Goal: Task Accomplishment & Management: Complete application form

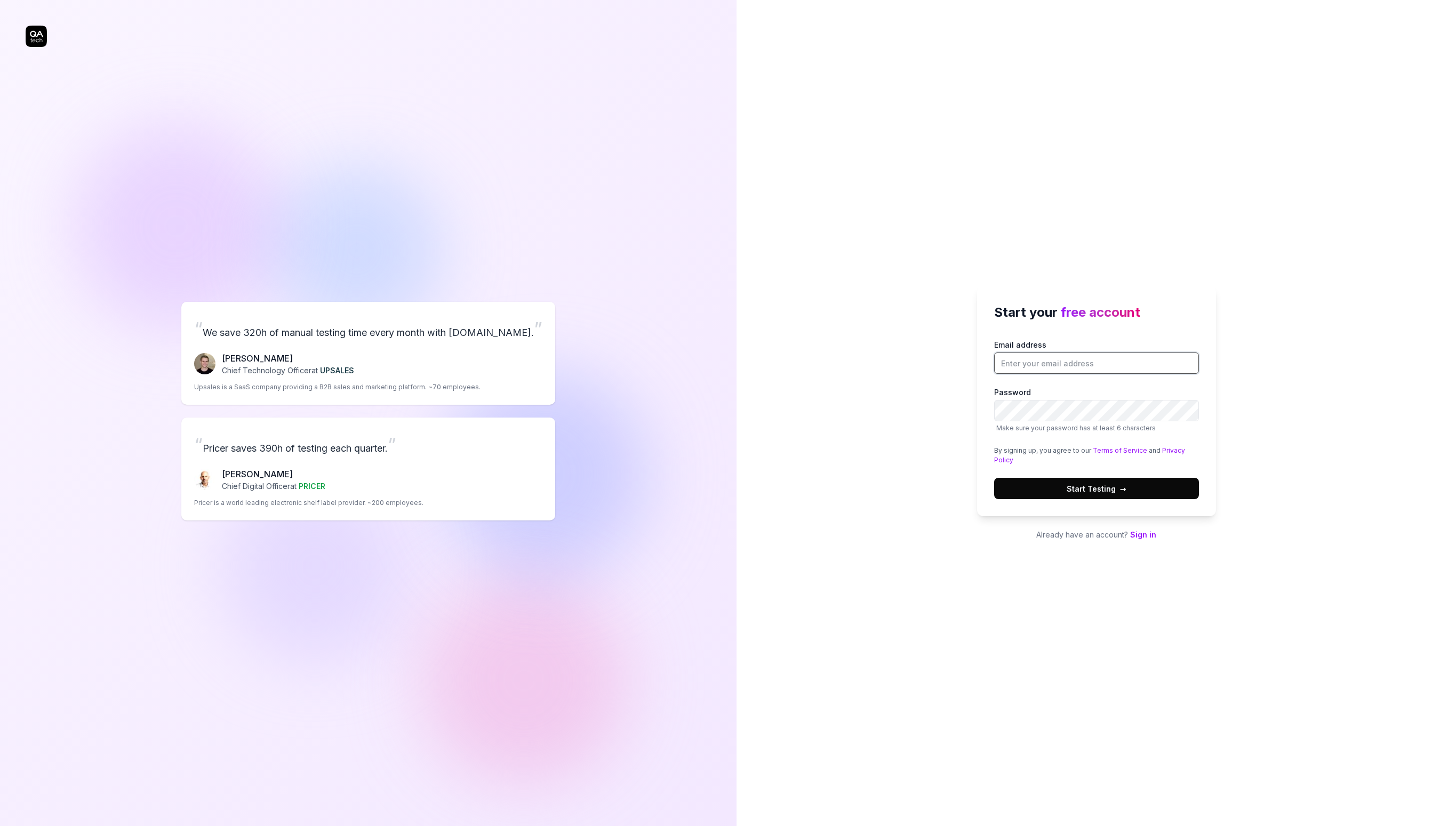
click at [1065, 367] on input "Email address" at bounding box center [1096, 363] width 205 height 21
click at [1038, 366] on input "Email address" at bounding box center [1096, 363] width 205 height 21
type input "[PERSON_NAME][EMAIL_ADDRESS][DOMAIN_NAME]"
click at [1079, 483] on span "Start Testing →" at bounding box center [1096, 488] width 60 height 12
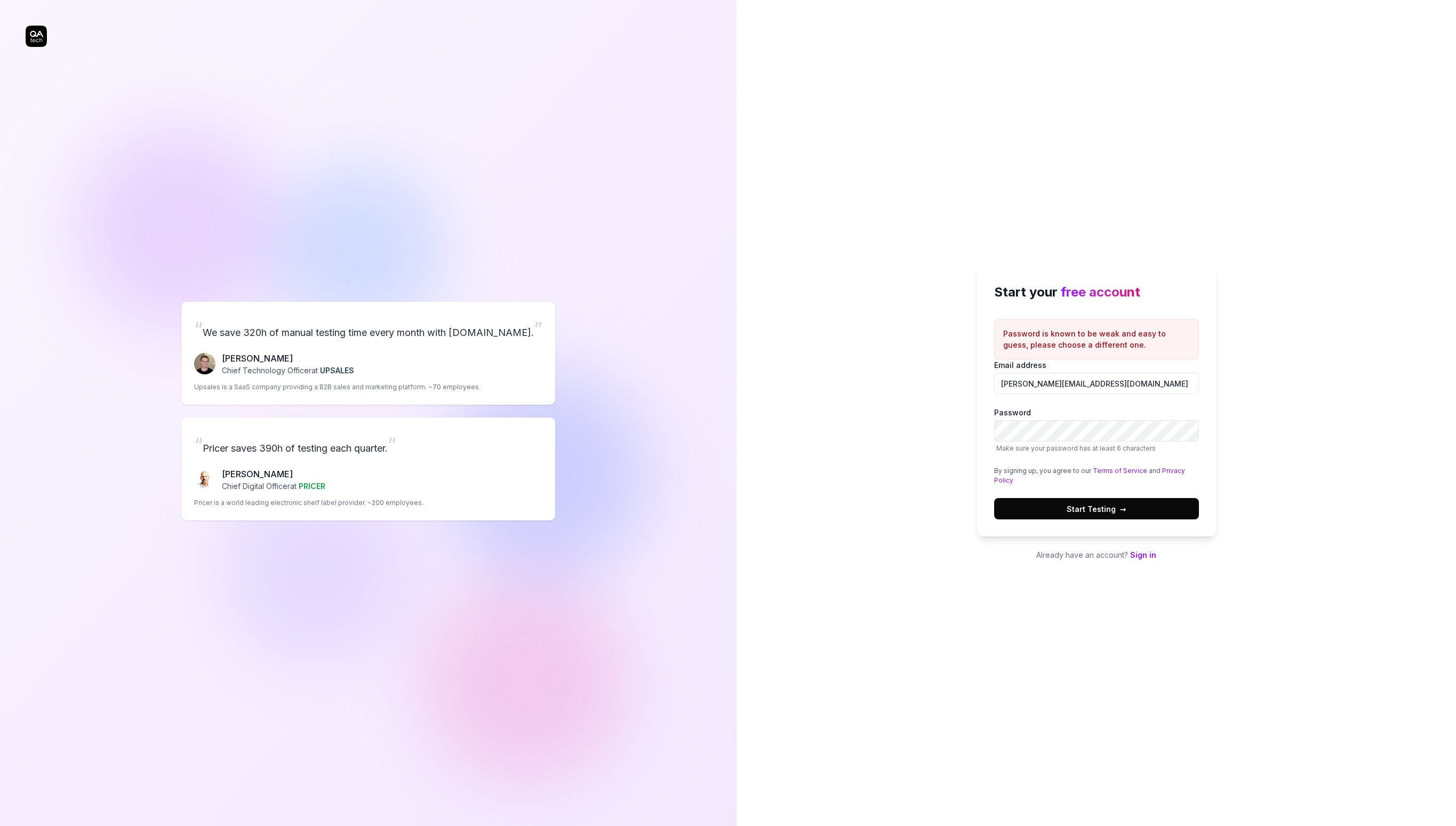
click at [1137, 510] on button "Start Testing →" at bounding box center [1096, 509] width 205 height 21
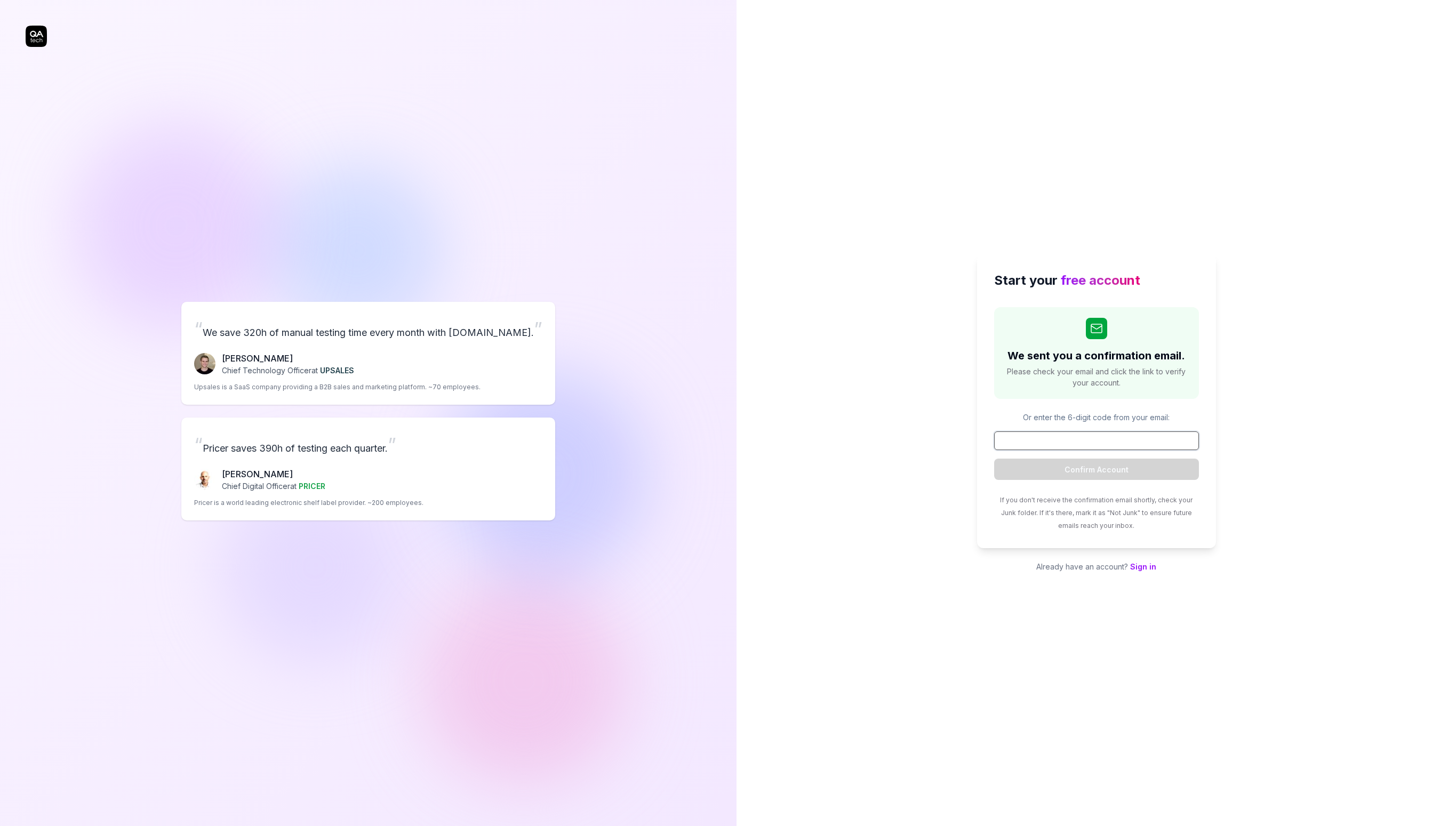
paste input "778093"
type input "778093"
click at [1089, 466] on button "Confirm Account" at bounding box center [1096, 469] width 205 height 21
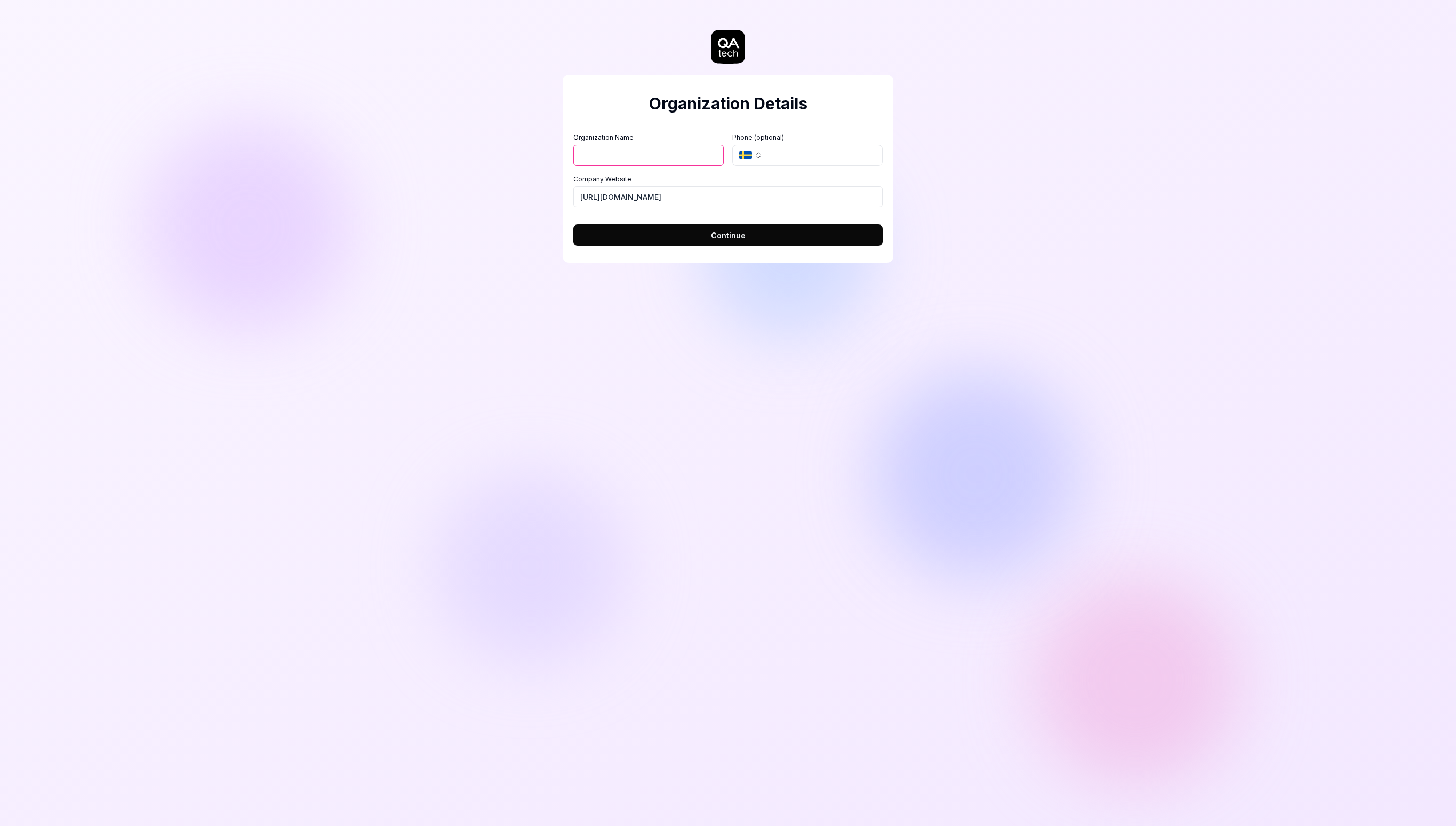
type input "q"
type input "delta"
click at [644, 233] on button "Continue" at bounding box center [728, 235] width 310 height 21
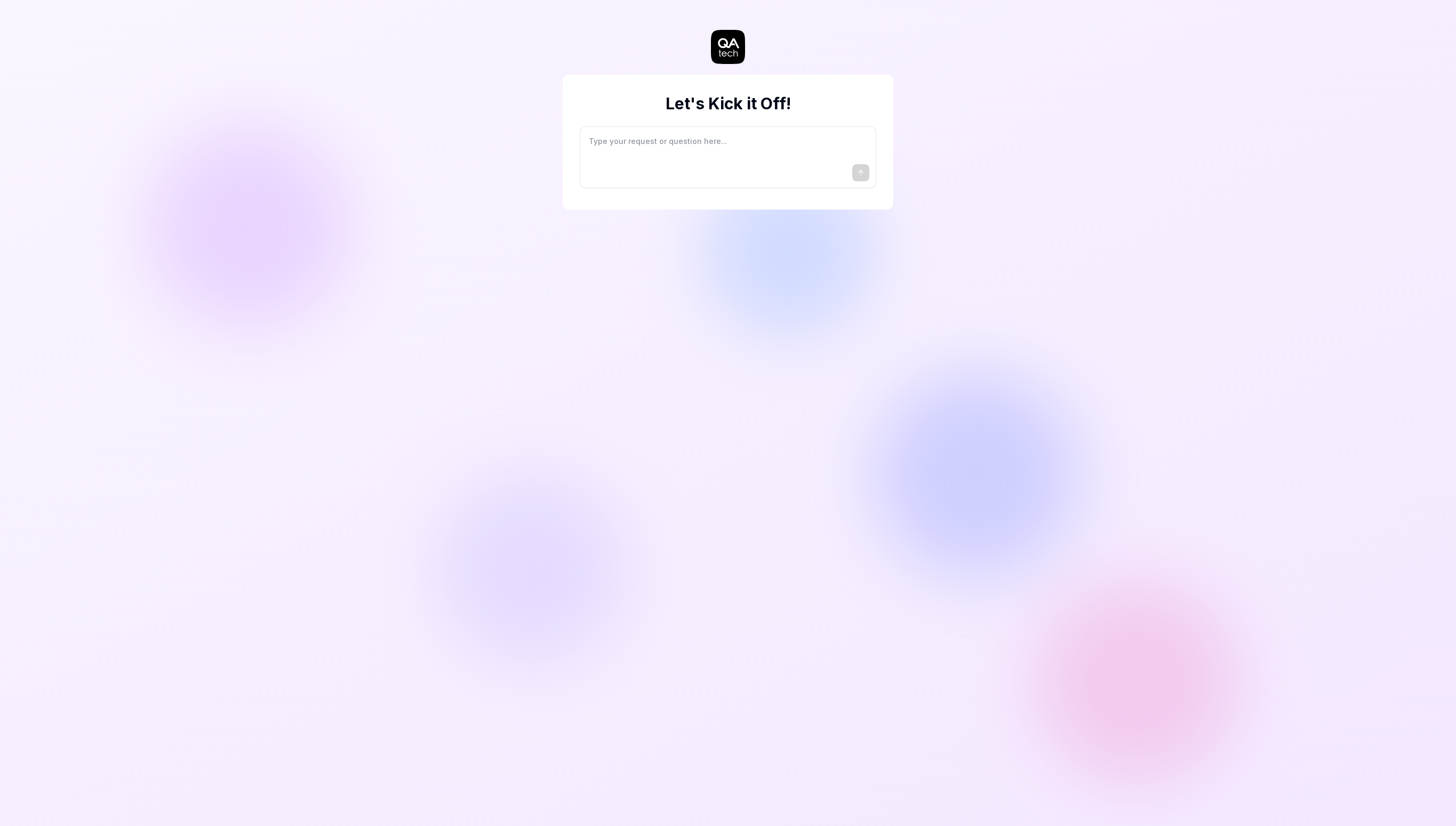
type textarea "*"
type textarea "I"
type textarea "*"
type textarea "I"
type textarea "*"
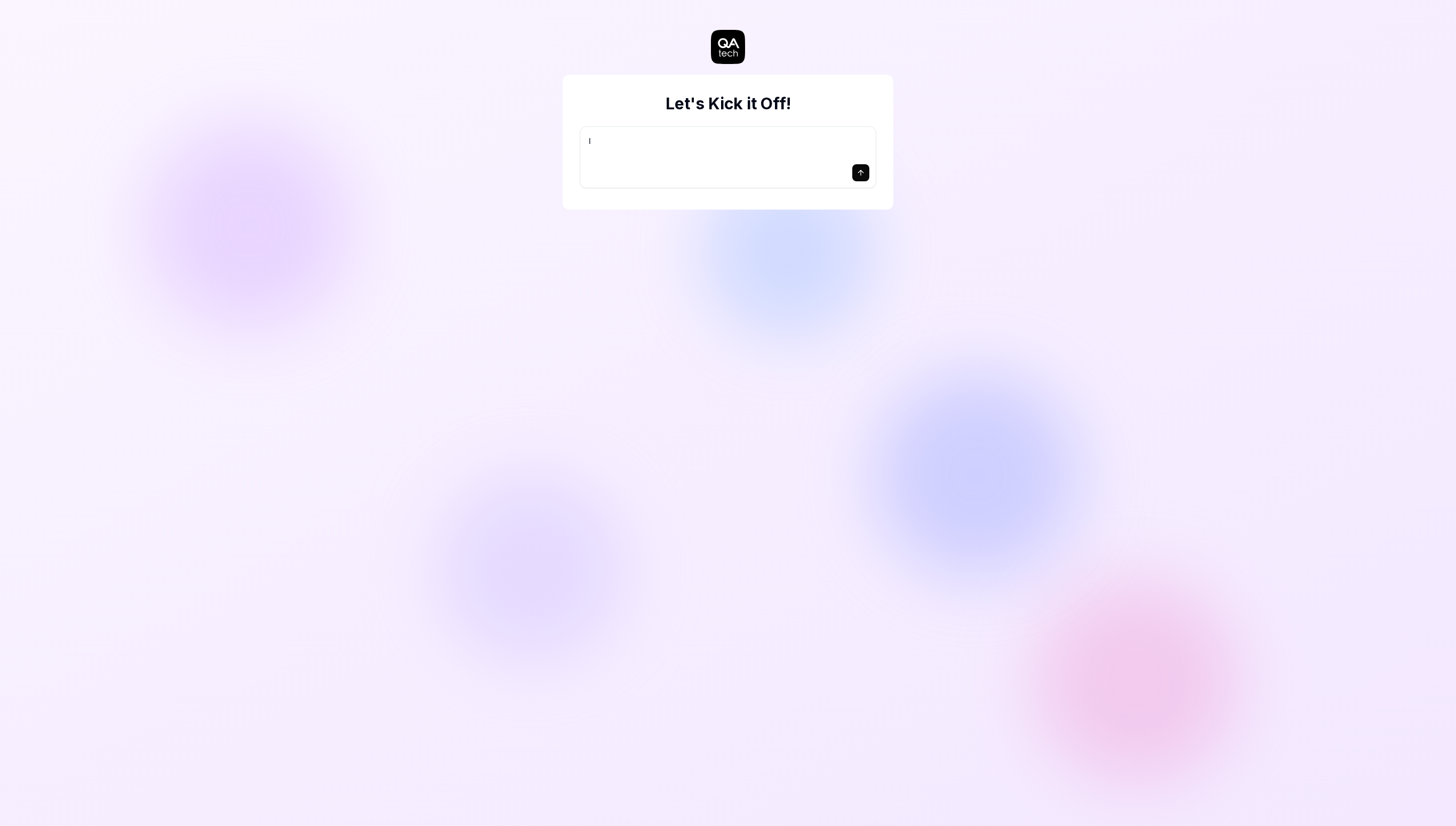
type textarea "I w"
type textarea "*"
type textarea "I wa"
type textarea "*"
type textarea "I wan"
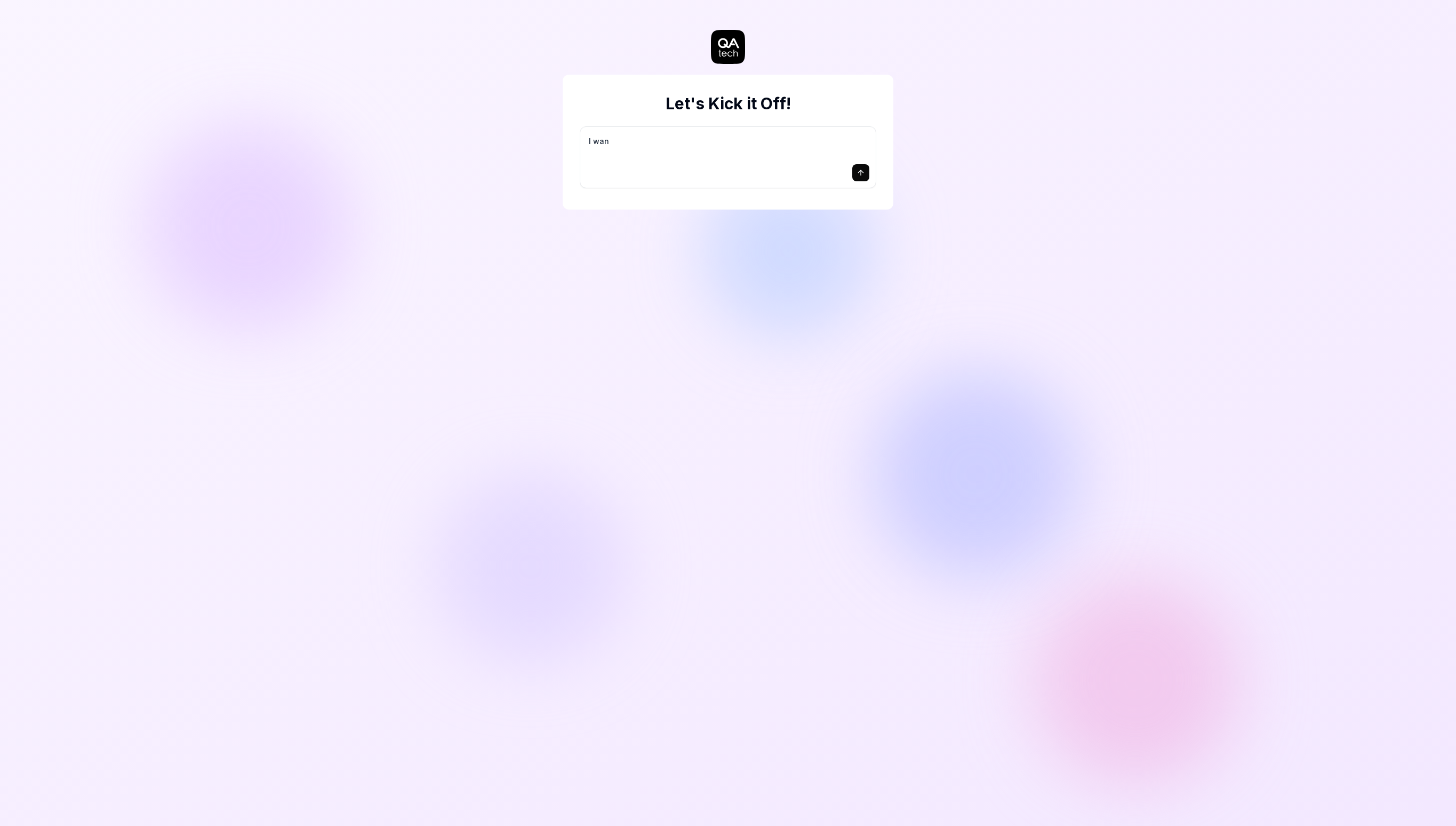
type textarea "*"
type textarea "I want"
type textarea "*"
type textarea "I want"
type textarea "*"
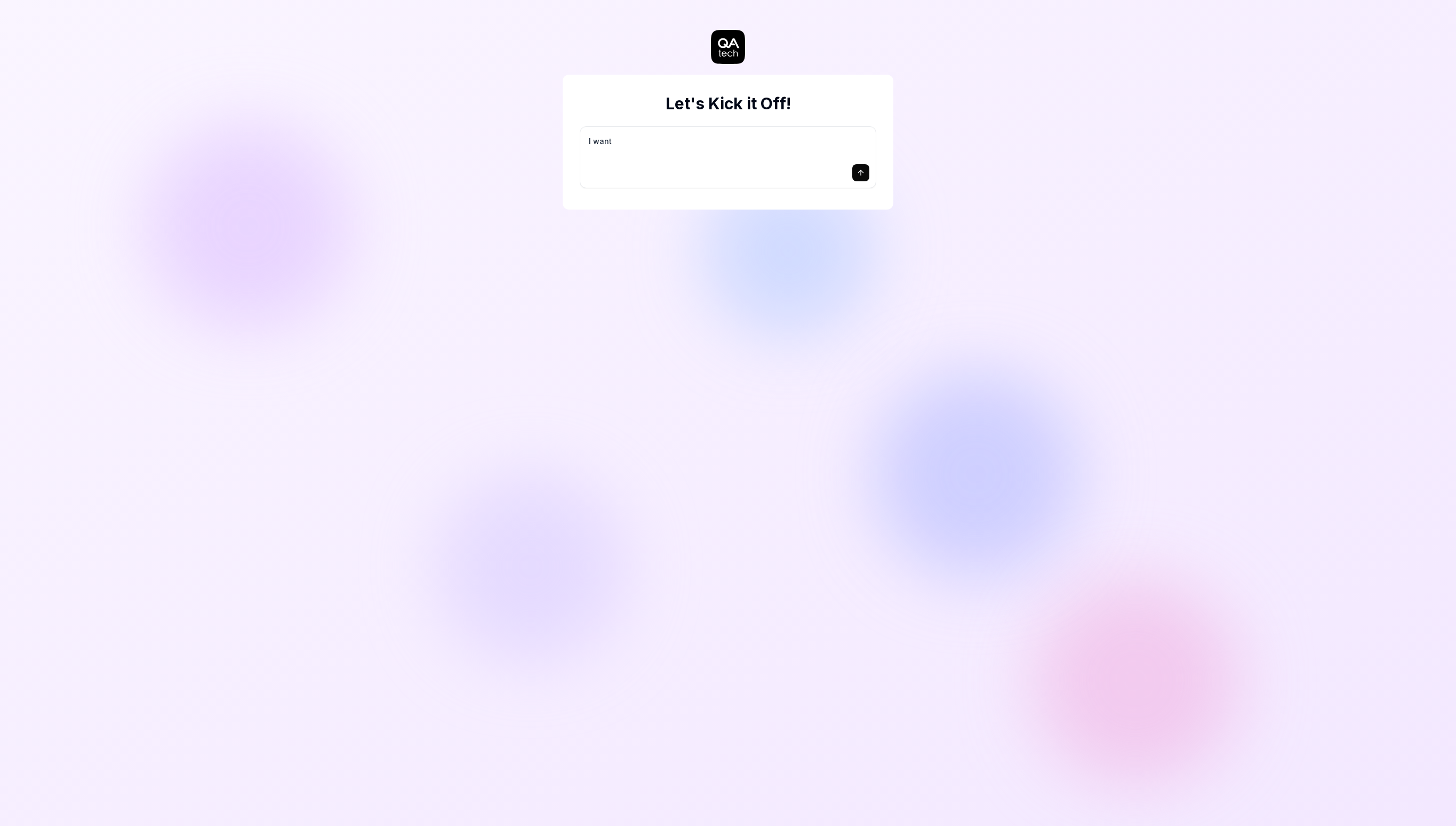
type textarea "I want a"
type textarea "*"
type textarea "I want a"
type textarea "*"
type textarea "I want a g"
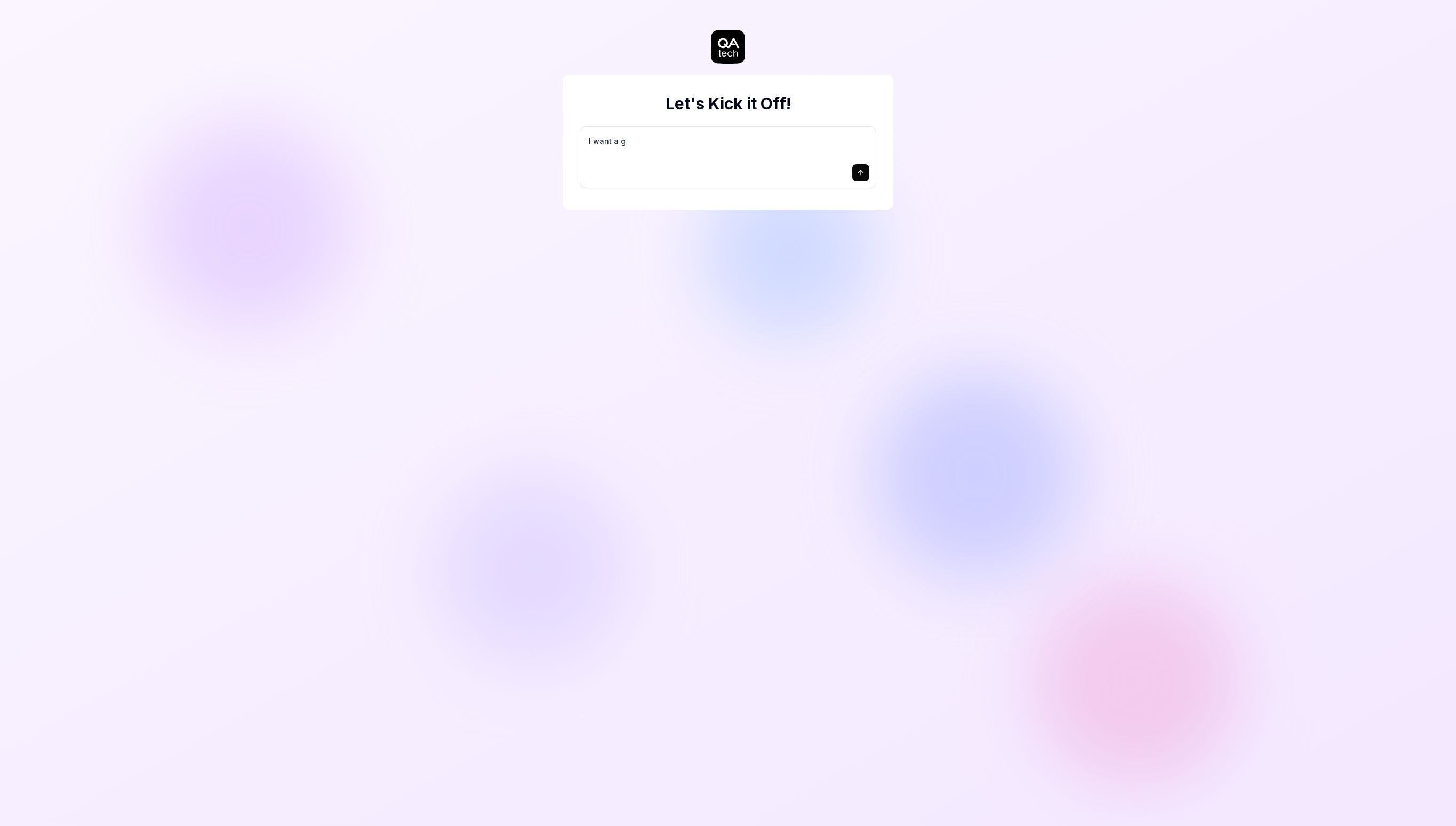
type textarea "*"
type textarea "I want a go"
type textarea "*"
type textarea "I want a goo"
type textarea "*"
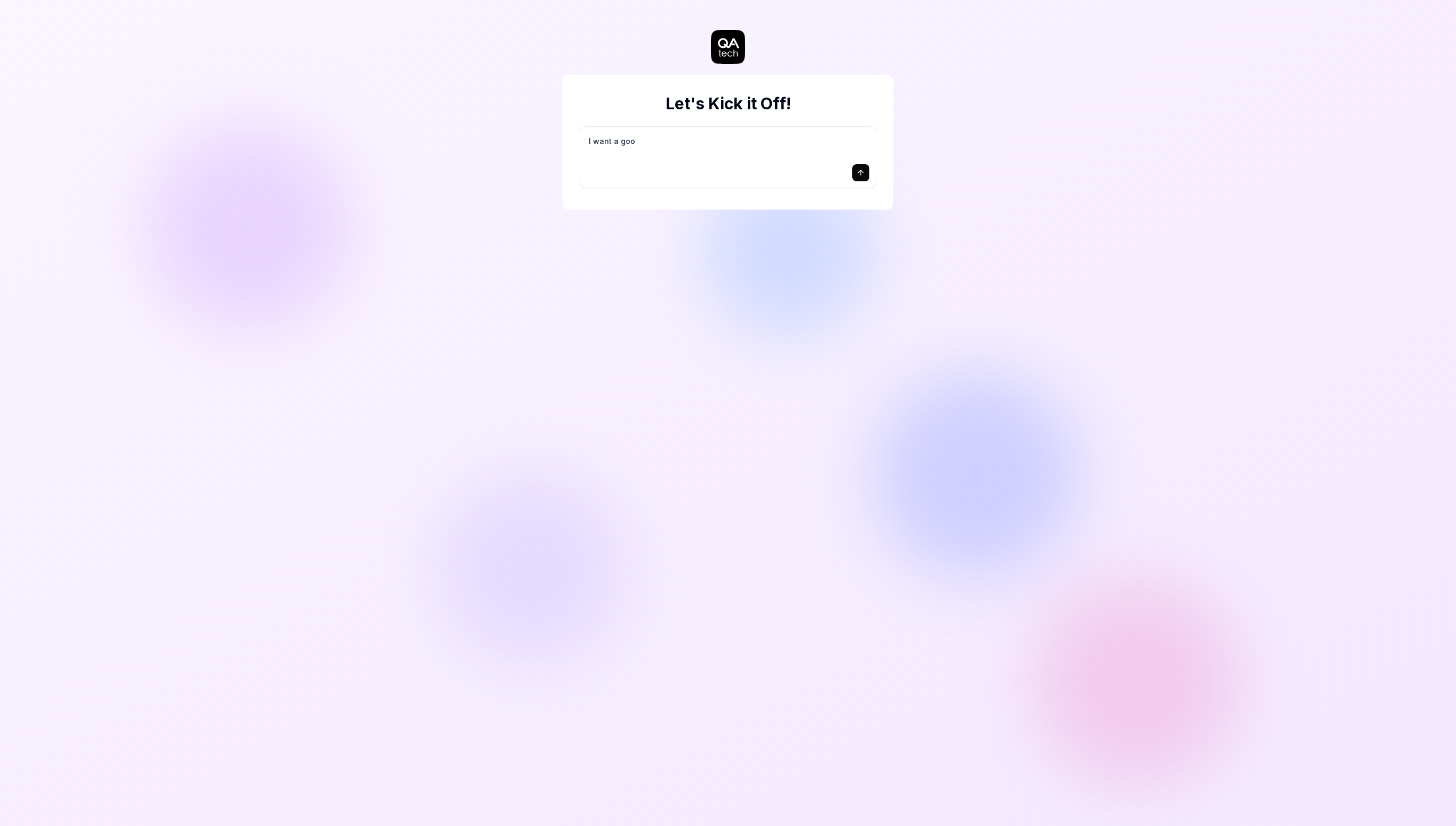
type textarea "I want a good"
type textarea "*"
type textarea "I want a good"
type textarea "*"
type textarea "I want a good t"
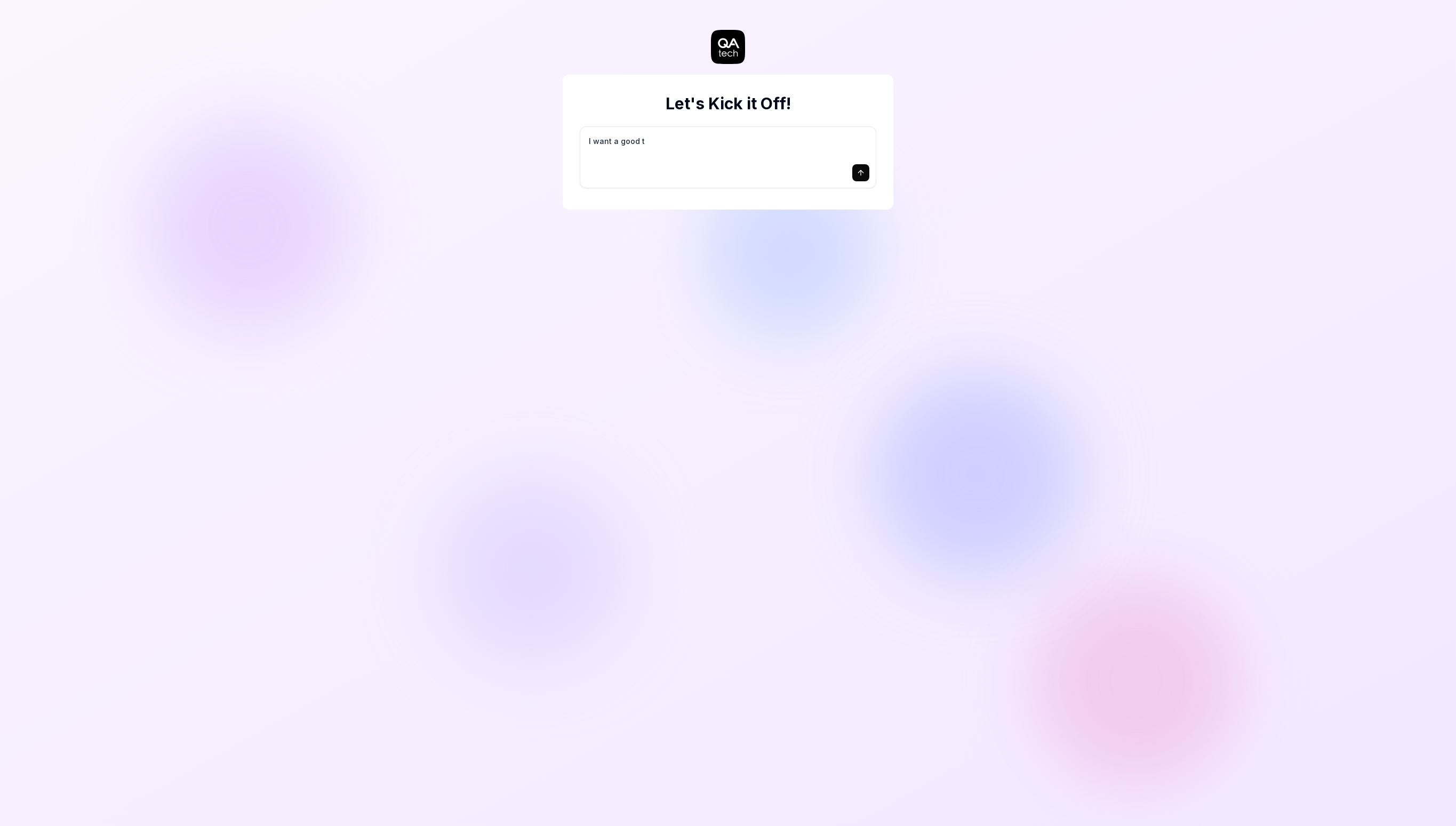
type textarea "*"
type textarea "I want a good te"
type textarea "*"
type textarea "I want a good tes"
type textarea "*"
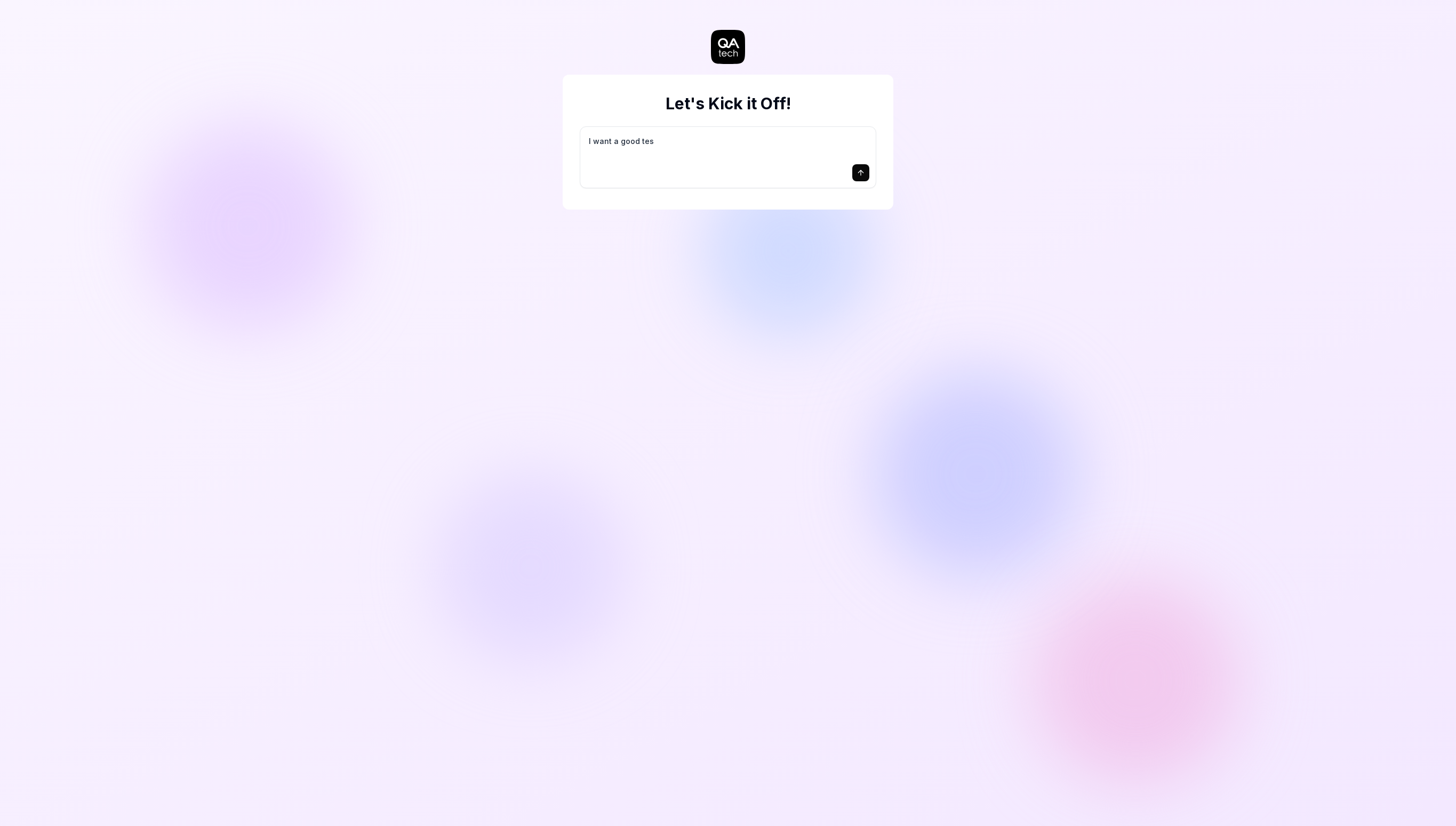
type textarea "I want a good test"
type textarea "*"
type textarea "I want a good test"
type textarea "*"
type textarea "I want a good test s"
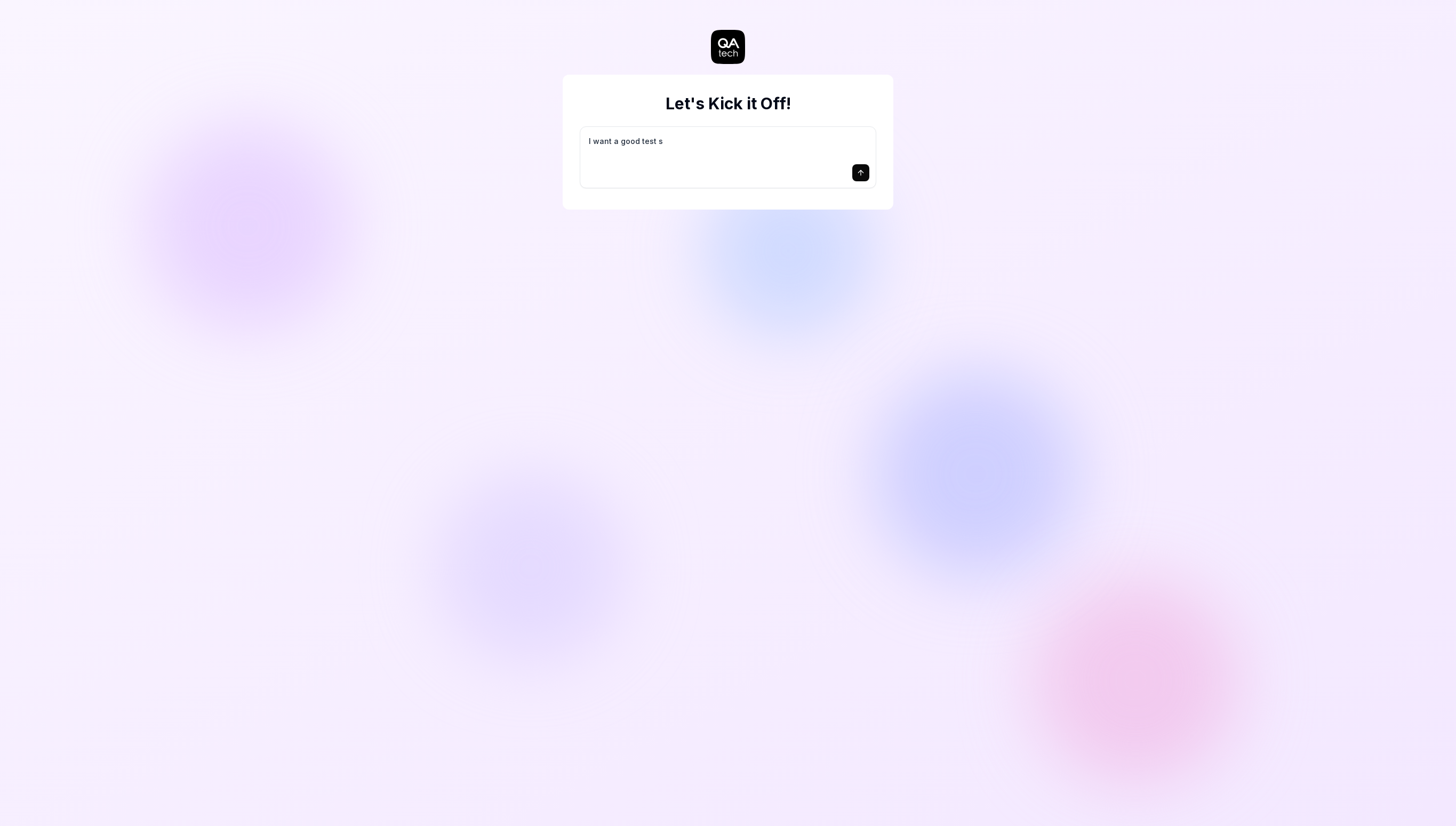
type textarea "*"
type textarea "I want a good test se"
type textarea "*"
type textarea "I want a good test set"
type textarea "*"
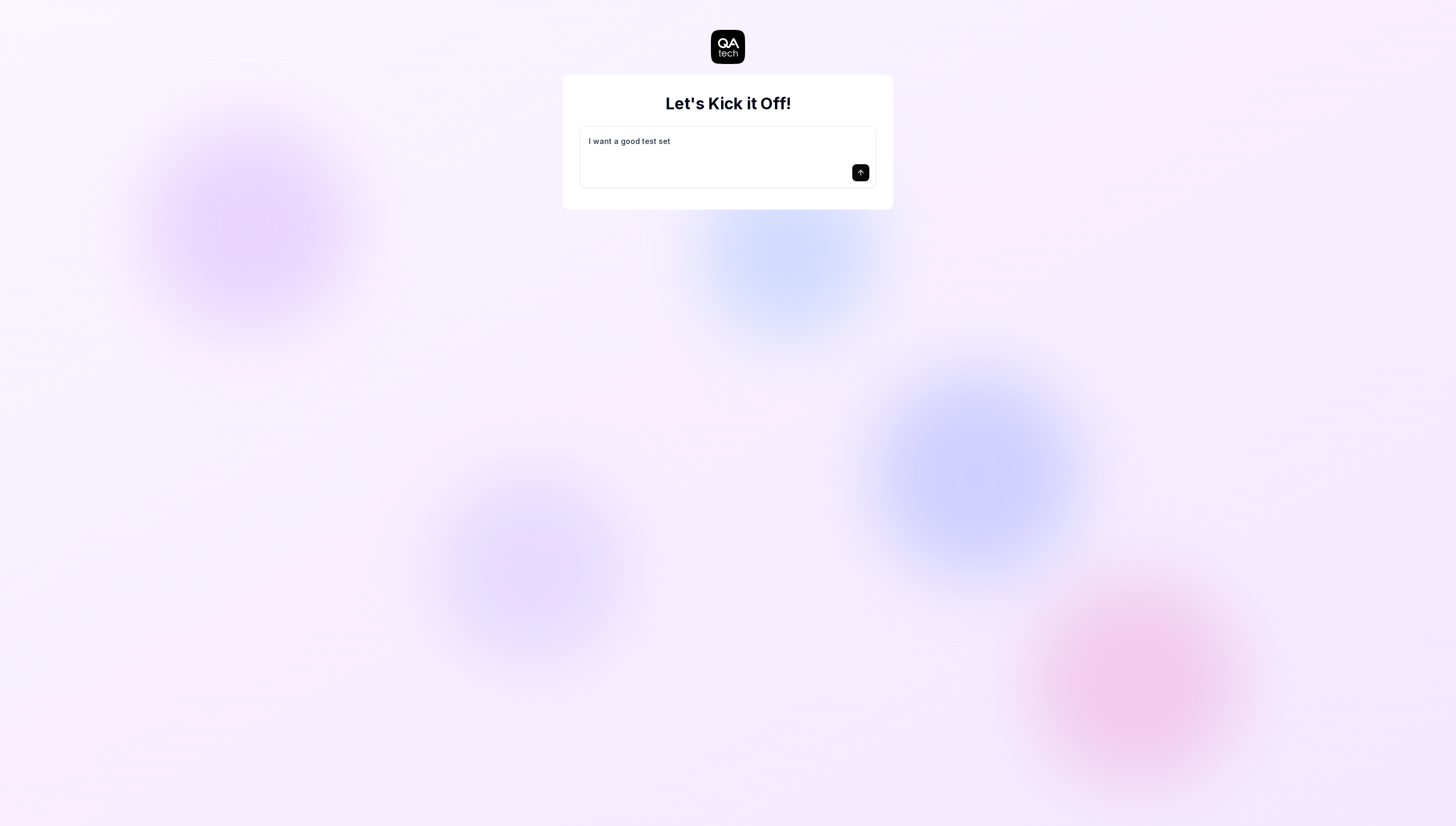
type textarea "I want a good test setu"
type textarea "*"
type textarea "I want a good test setup"
type textarea "*"
type textarea "I want a good test setup"
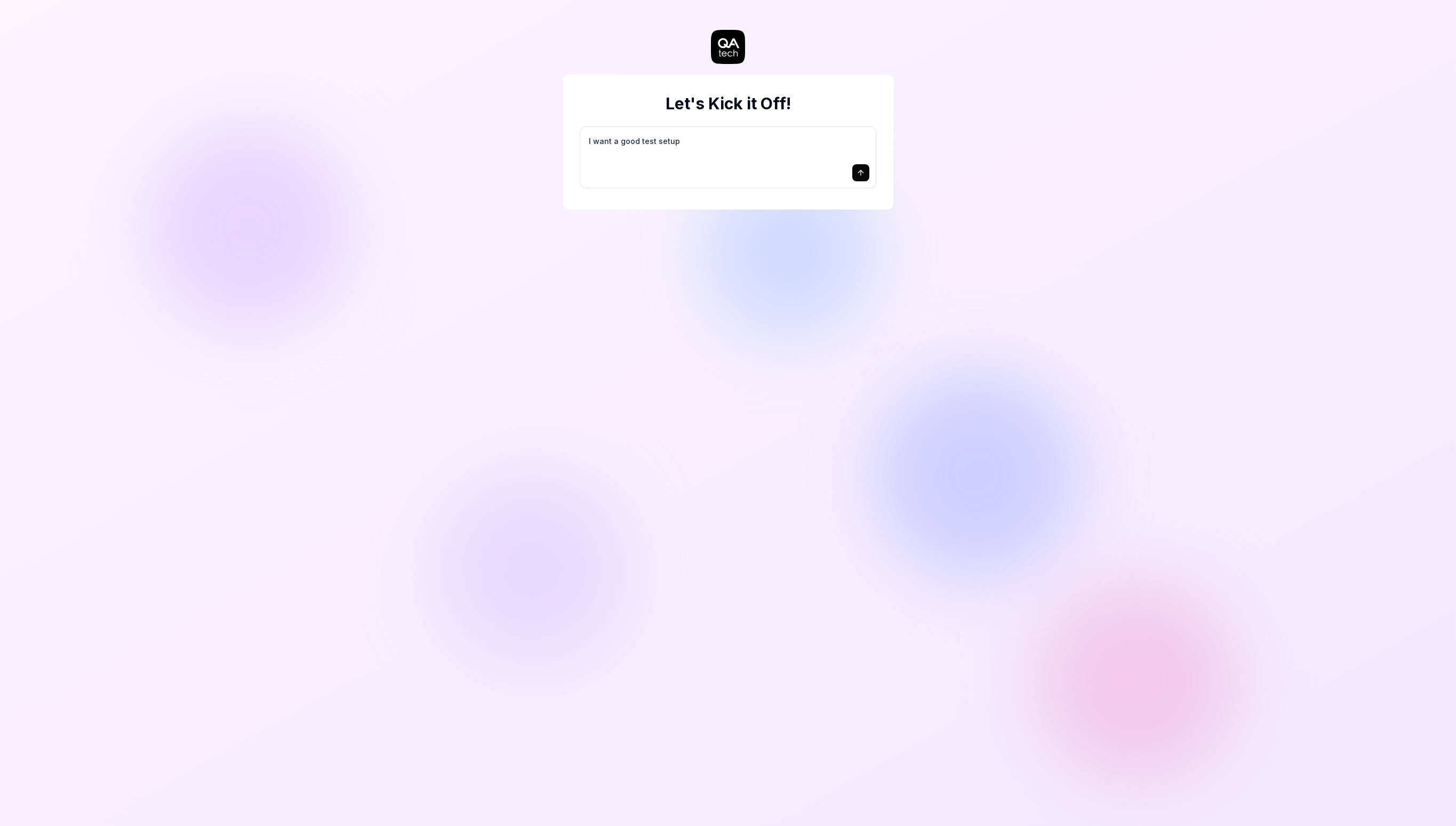
type textarea "*"
type textarea "I want a good test setup f"
type textarea "*"
type textarea "I want a good test setup fo"
type textarea "*"
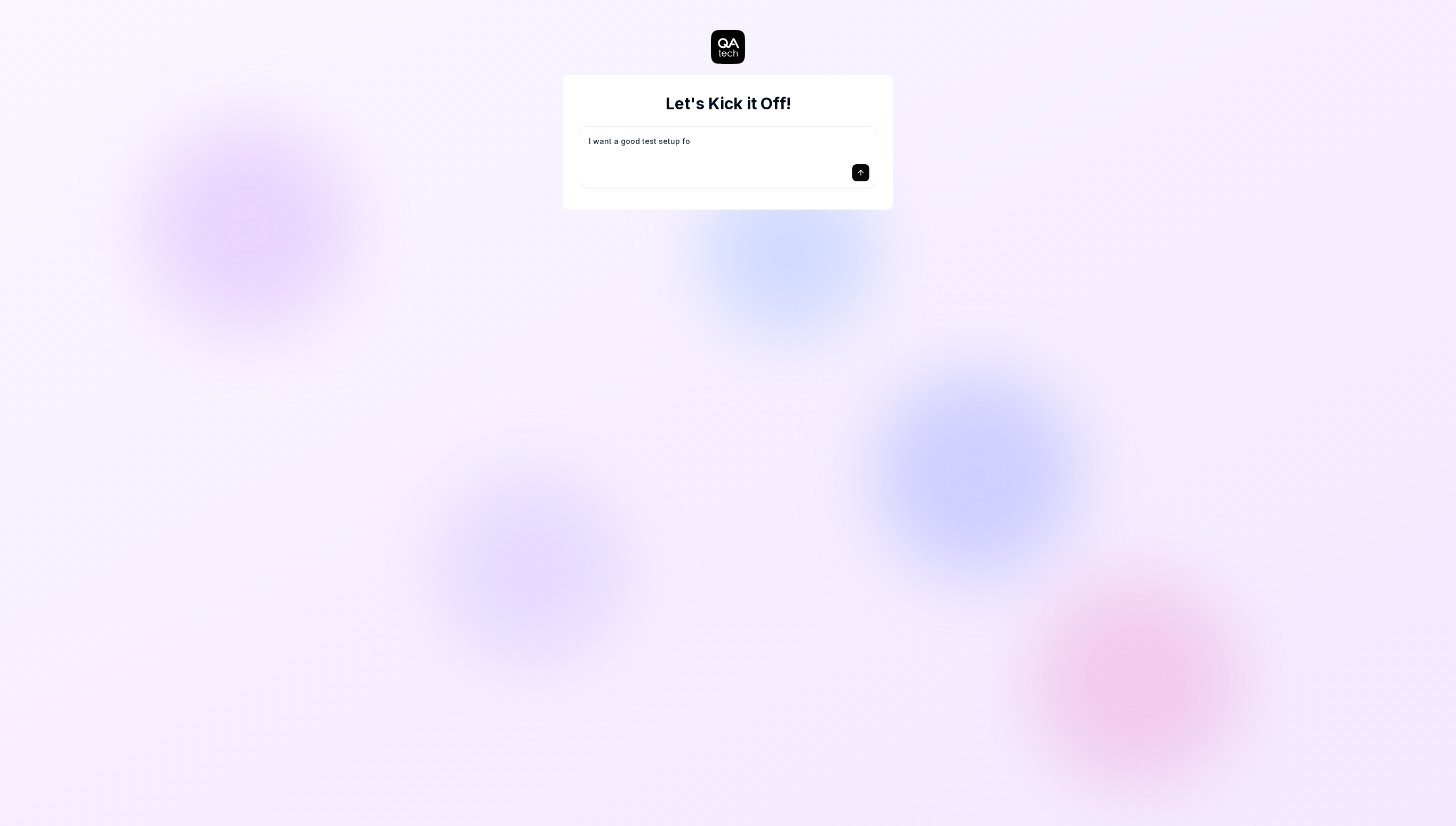
type textarea "I want a good test setup for"
type textarea "*"
type textarea "I want a good test setup for"
type textarea "*"
type textarea "I want a good test setup for m"
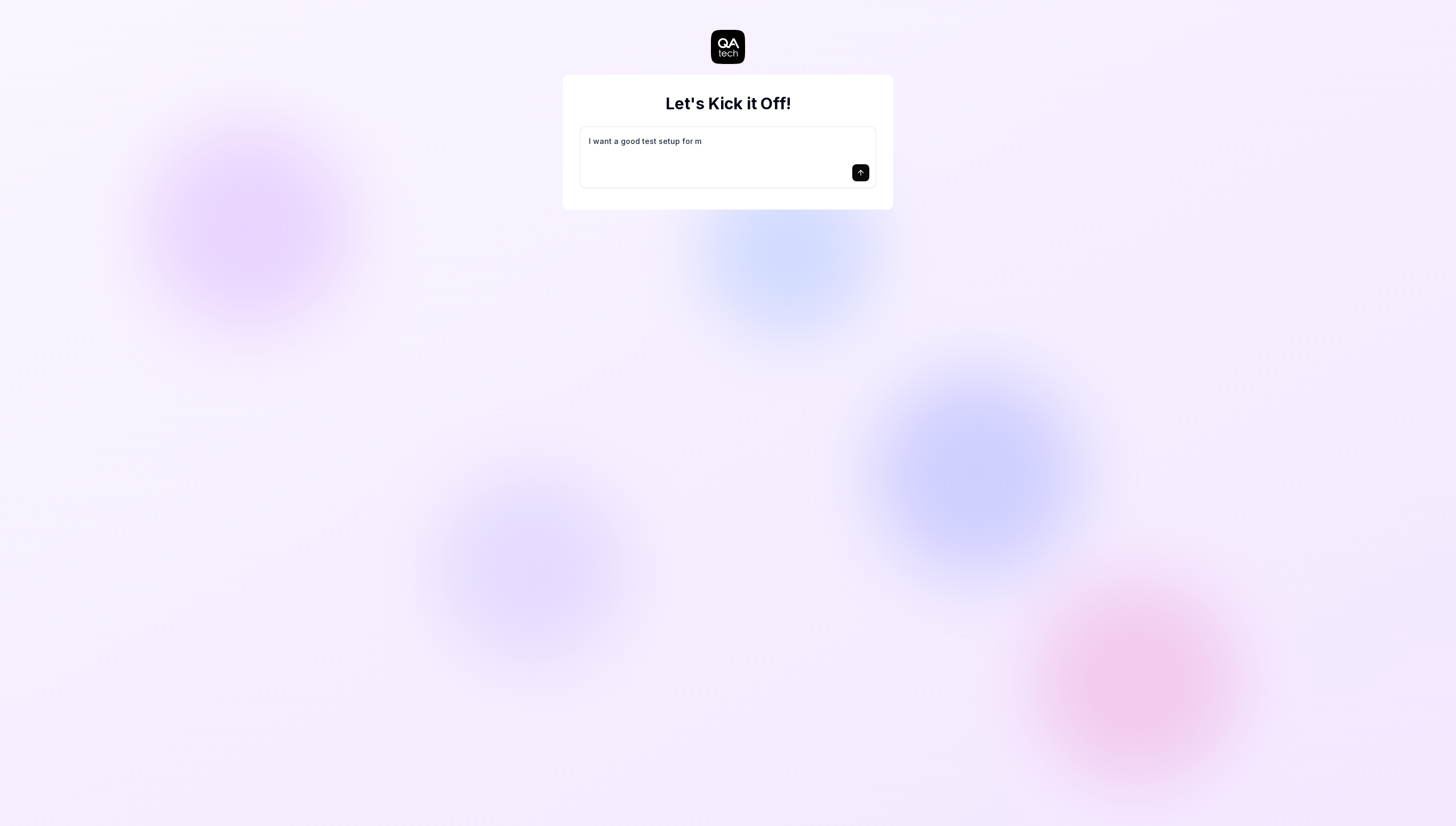
type textarea "*"
type textarea "I want a good test setup for my"
type textarea "*"
type textarea "I want a good test setup for my"
type textarea "*"
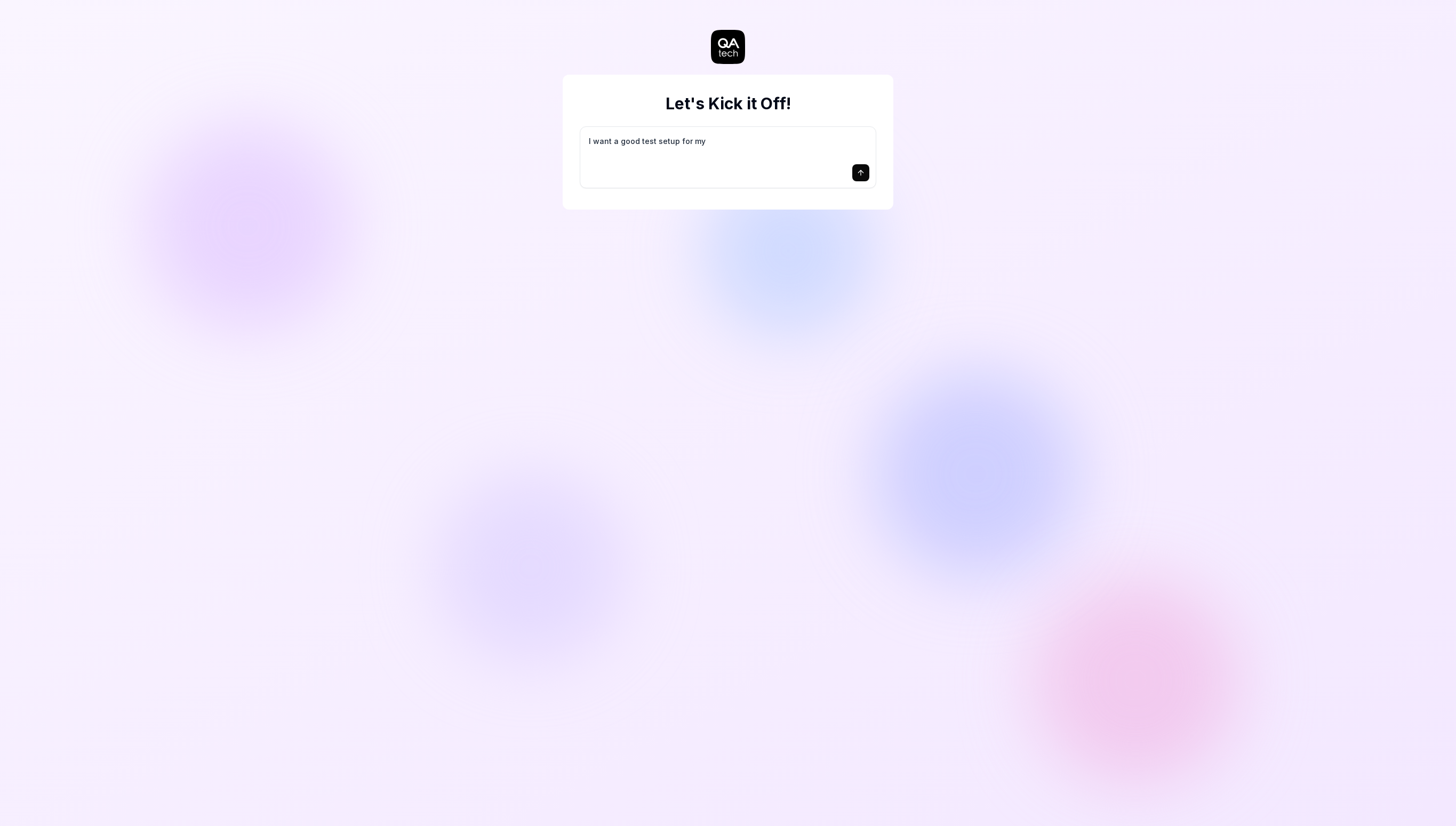
type textarea "I want a good test setup for my s"
type textarea "*"
type textarea "I want a good test setup for my si"
type textarea "*"
type textarea "I want a good test setup for my sit"
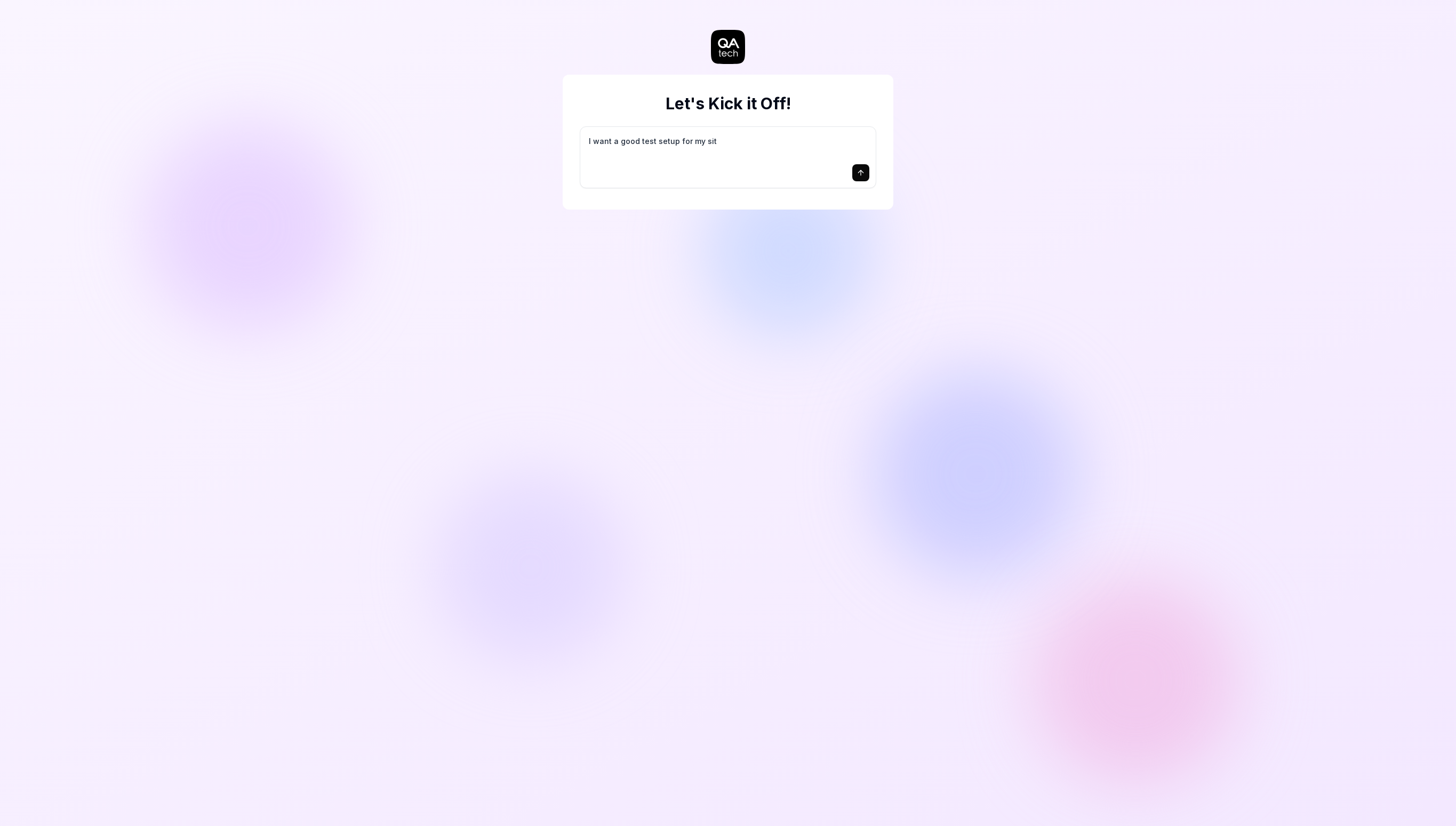
type textarea "*"
type textarea "I want a good test setup for my site"
type textarea "*"
type textarea "I want a good test setup for my site"
type textarea "*"
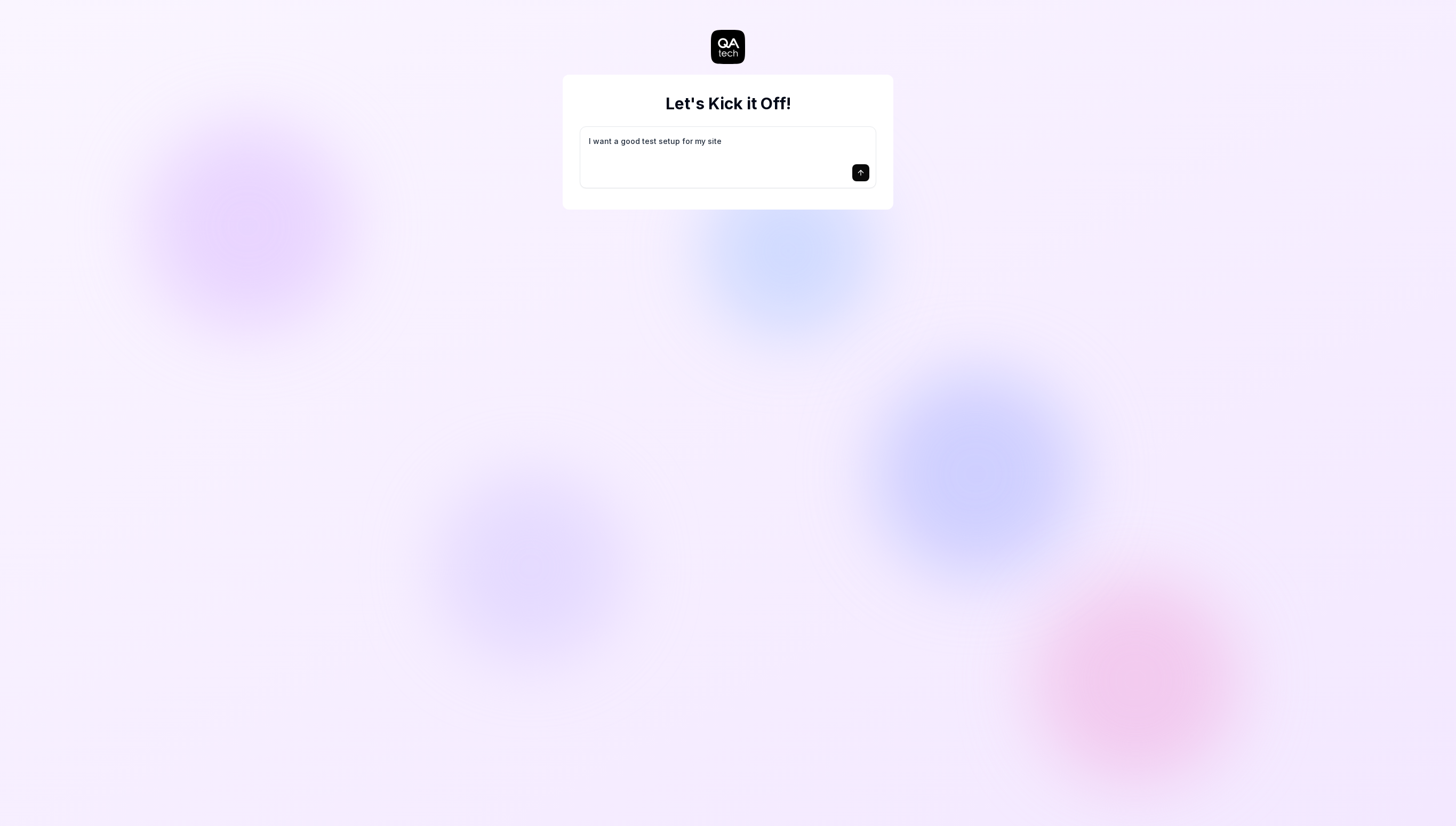
type textarea "I want a good test setup for my site -"
type textarea "*"
type textarea "I want a good test setup for my site -"
type textarea "*"
type textarea "I want a good test setup for my site - h"
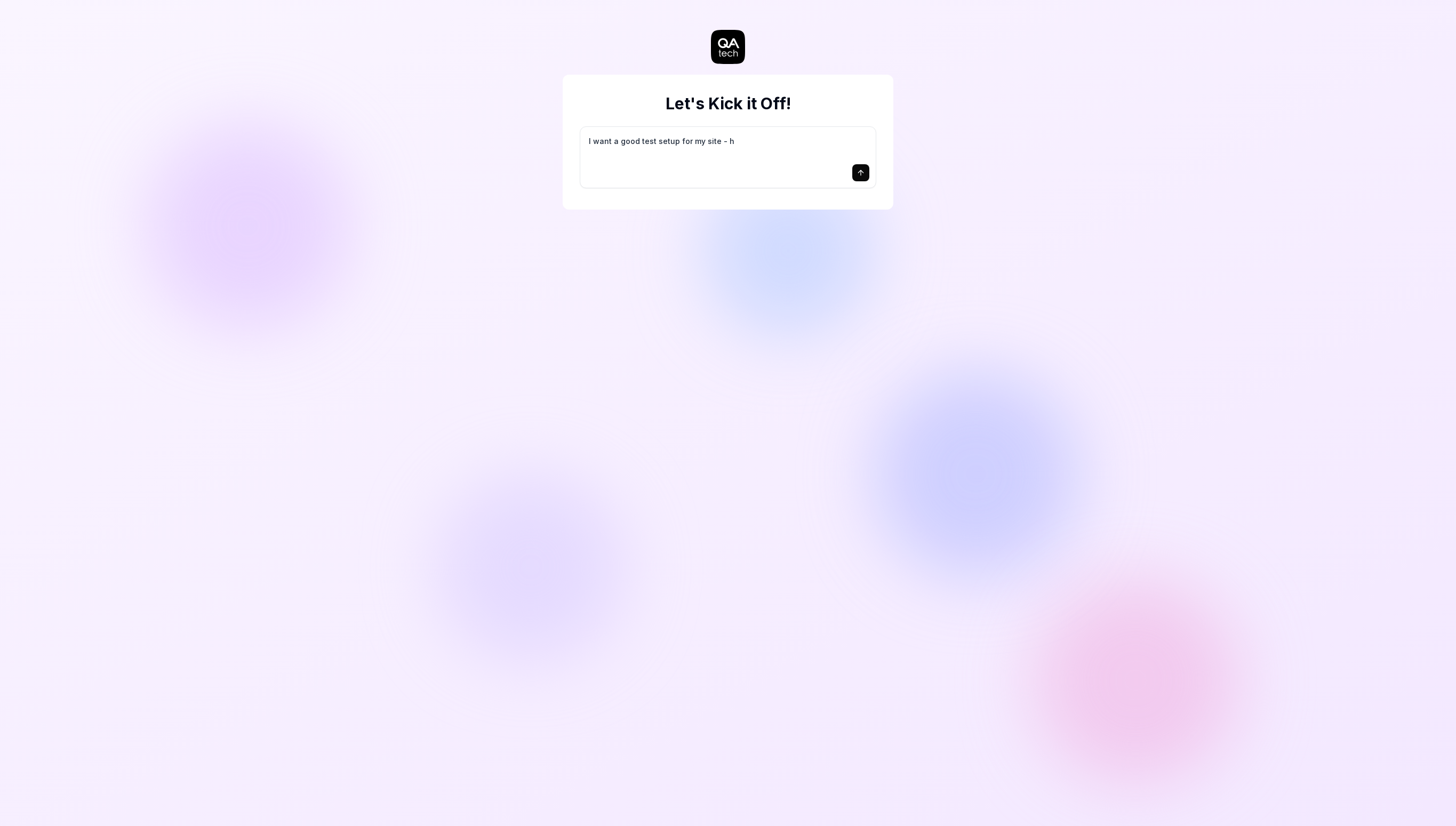
type textarea "*"
type textarea "I want a good test setup for my site - he"
type textarea "*"
type textarea "I want a good test setup for my site - hel"
type textarea "*"
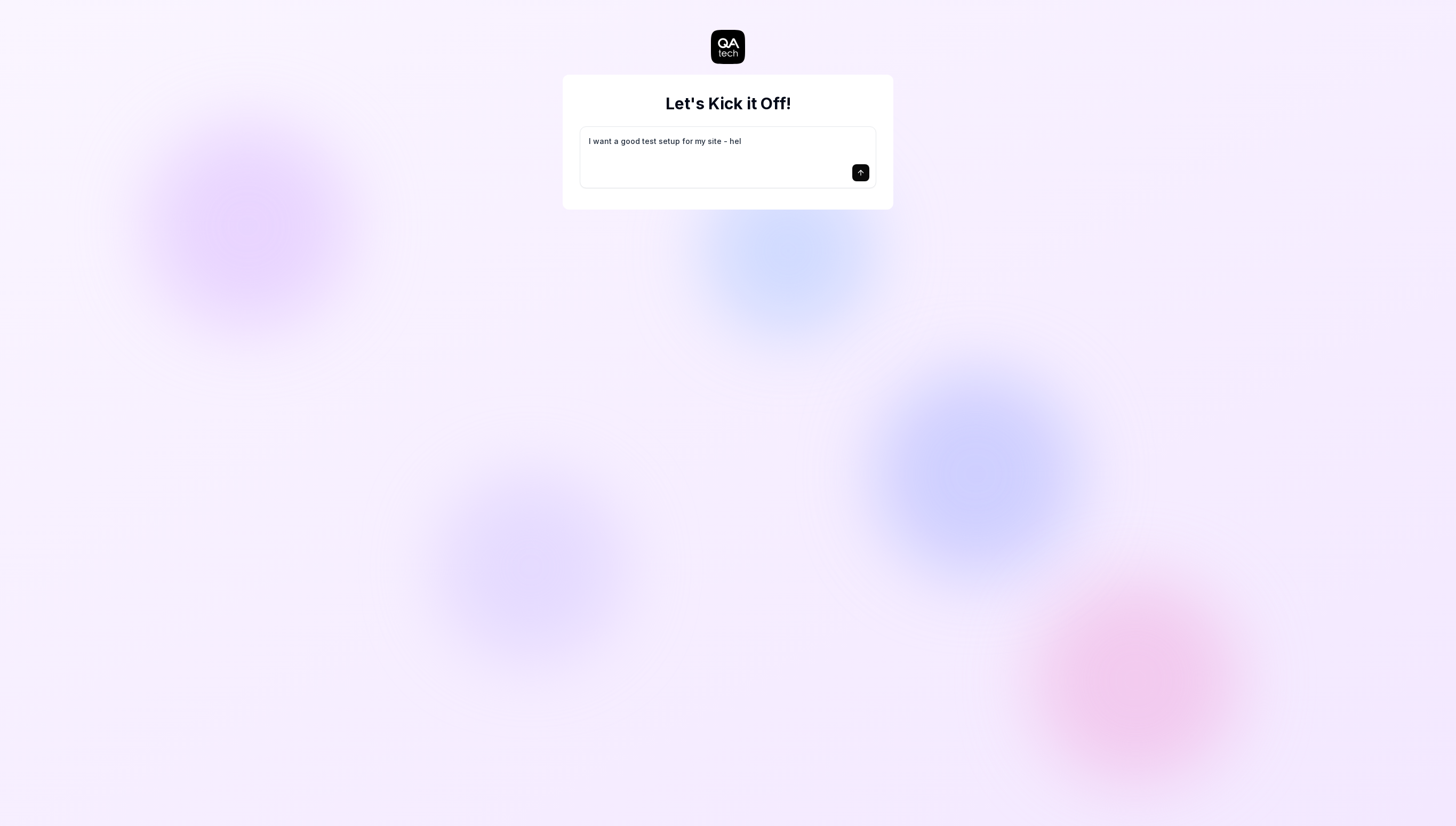
type textarea "I want a good test setup for my site - help"
type textarea "*"
type textarea "I want a good test setup for my site - help"
type textarea "*"
type textarea "I want a good test setup for my site - help m"
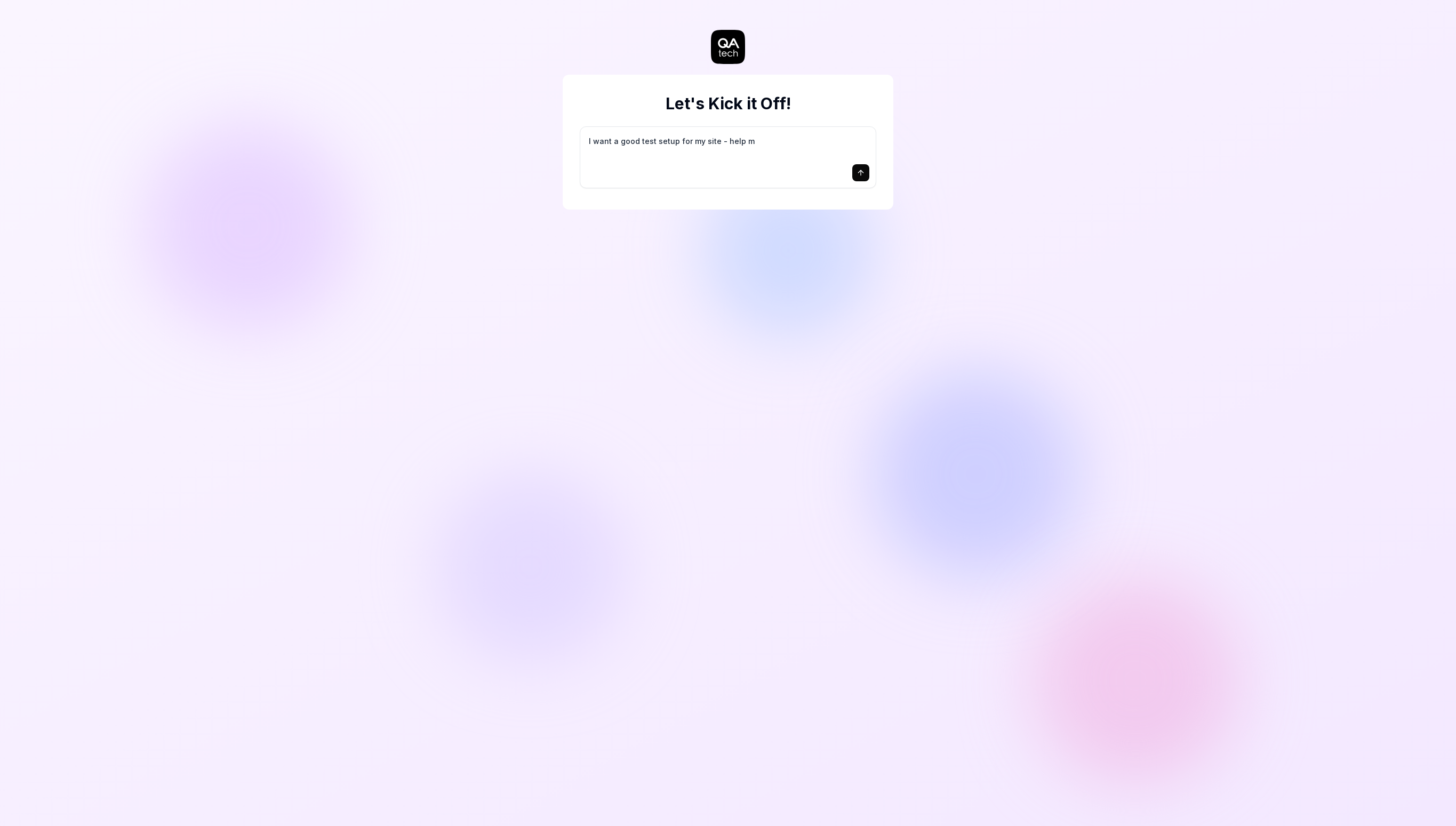
type textarea "*"
type textarea "I want a good test setup for my site - help me"
type textarea "*"
type textarea "I want a good test setup for my site - help me"
type textarea "*"
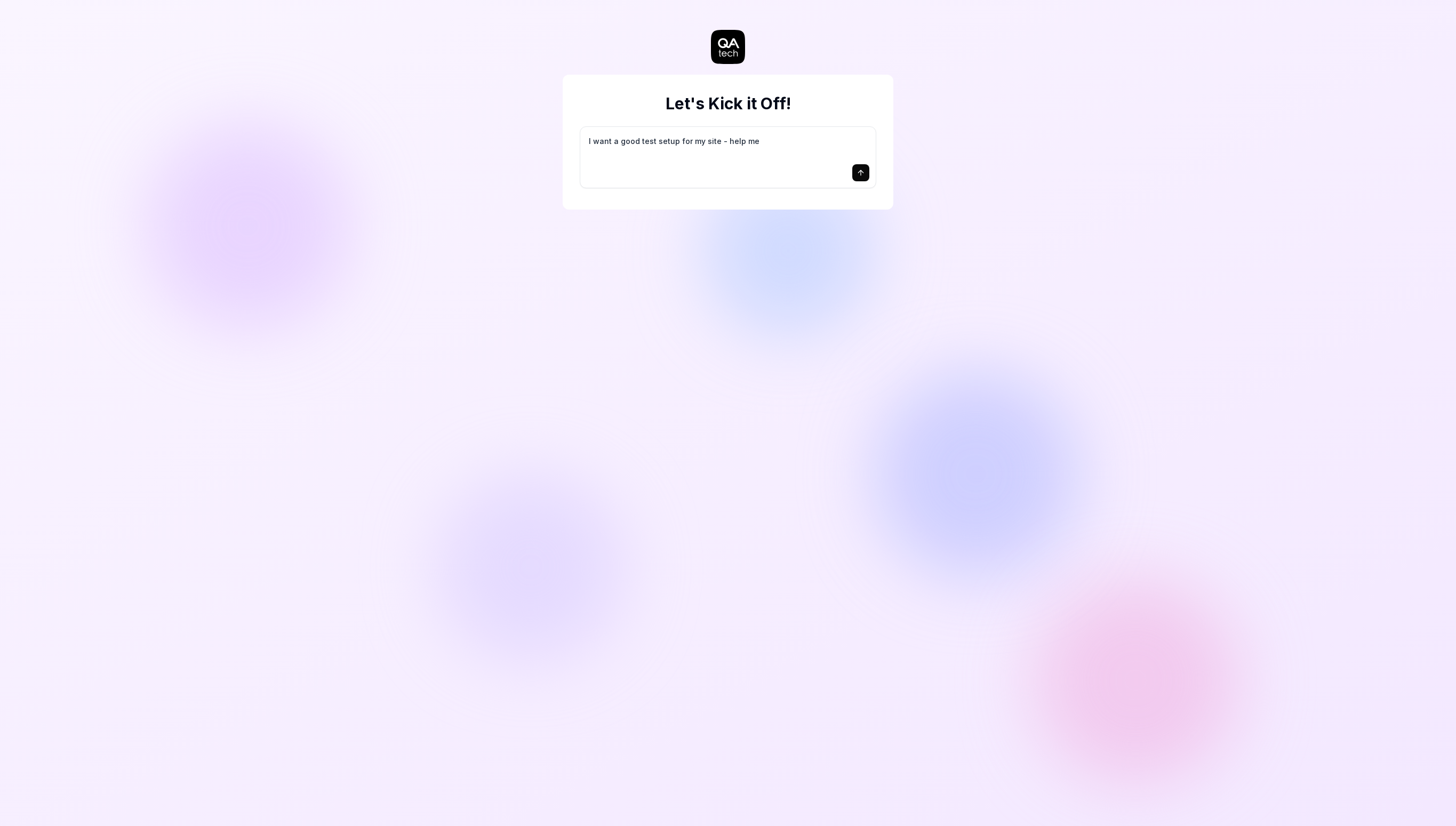
type textarea "I want a good test setup for my site - help me c"
type textarea "*"
type textarea "I want a good test setup for my site - help me cr"
type textarea "*"
type textarea "I want a good test setup for my site - help me cre"
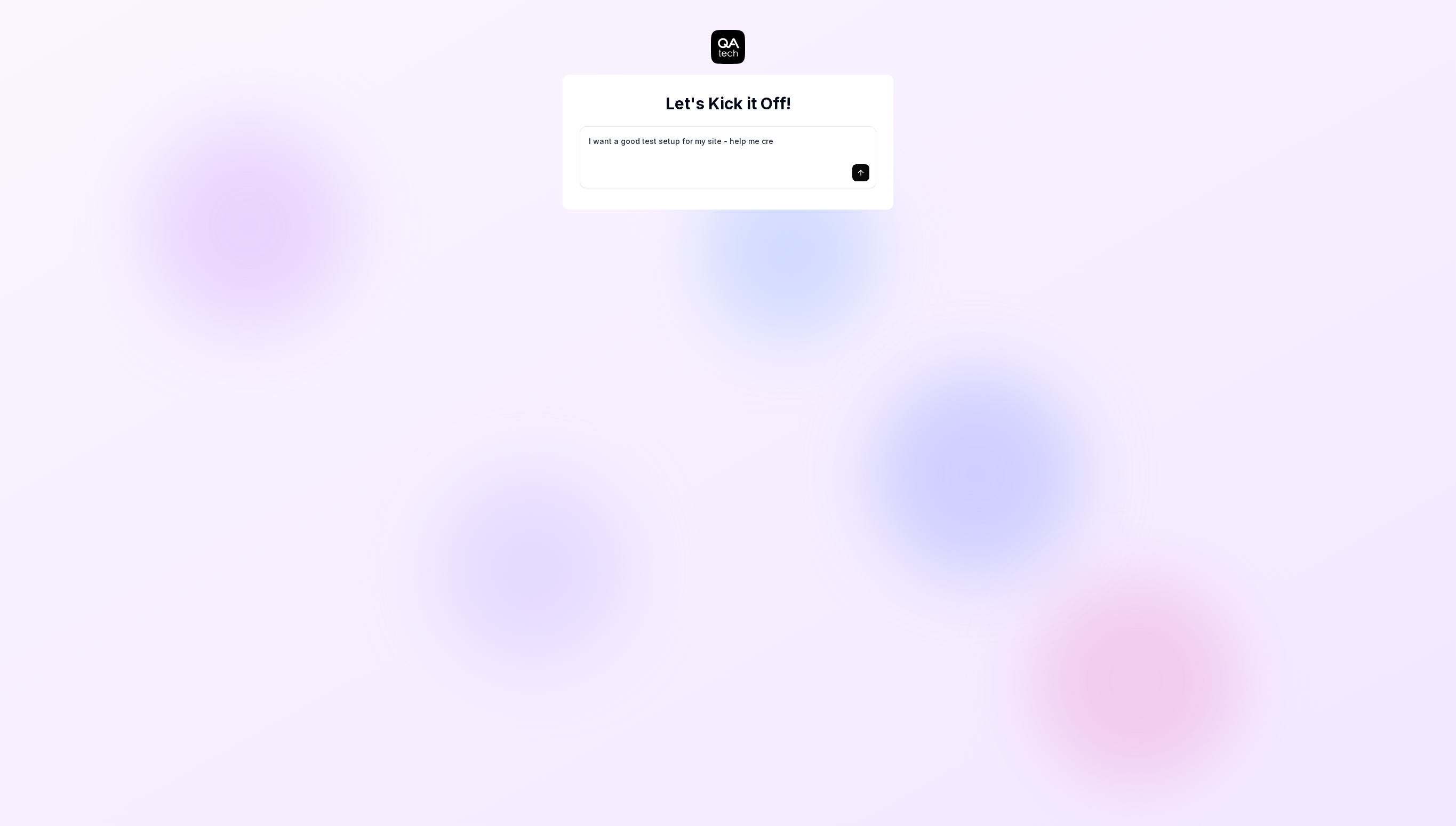
type textarea "*"
type textarea "I want a good test setup for my site - help me crea"
type textarea "*"
type textarea "I want a good test setup for my site - help me creat"
type textarea "*"
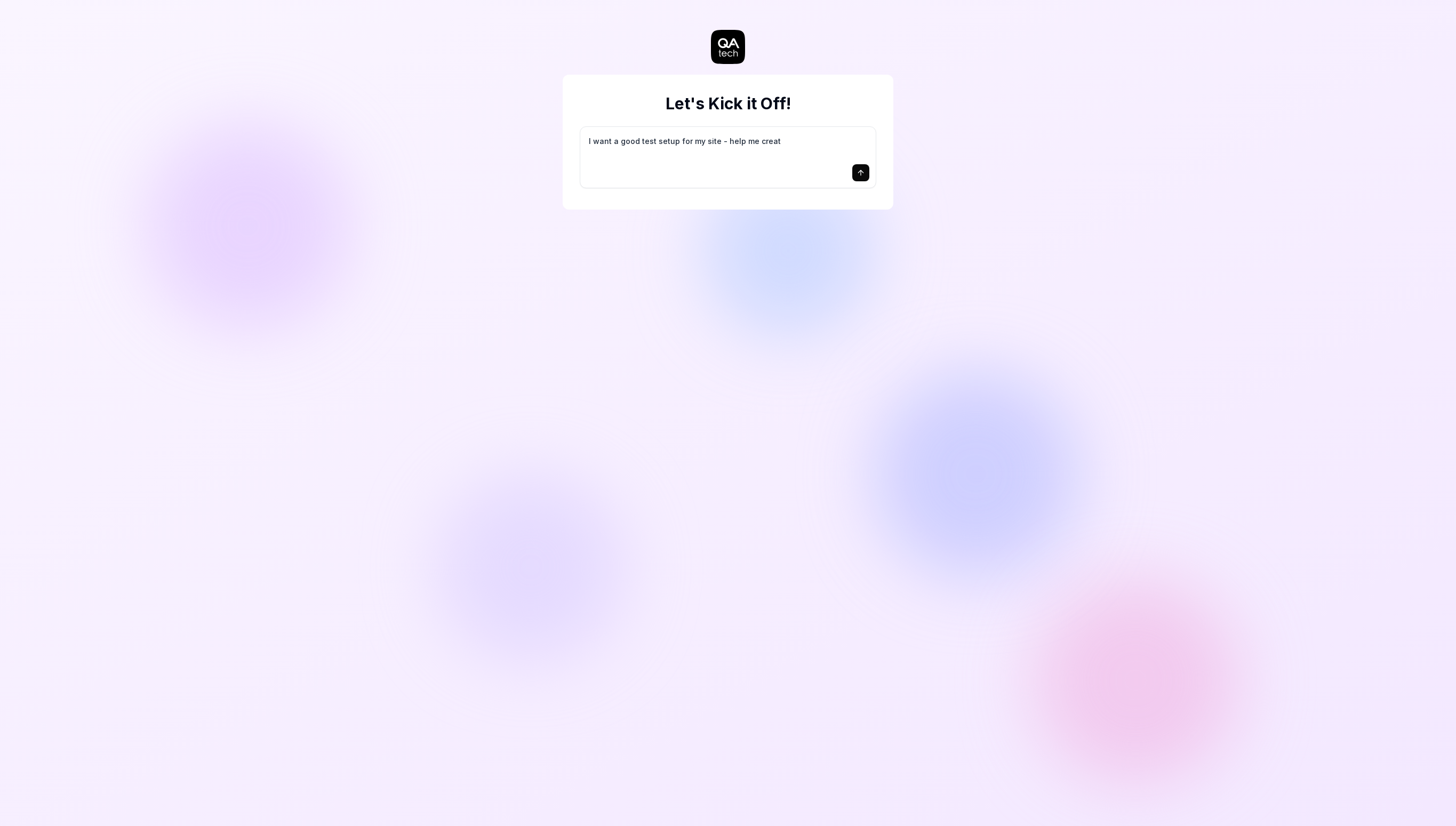
type textarea "I want a good test setup for my site - help me create"
type textarea "*"
type textarea "I want a good test setup for my site - help me create"
type textarea "*"
type textarea "I want a good test setup for my site - help me create t"
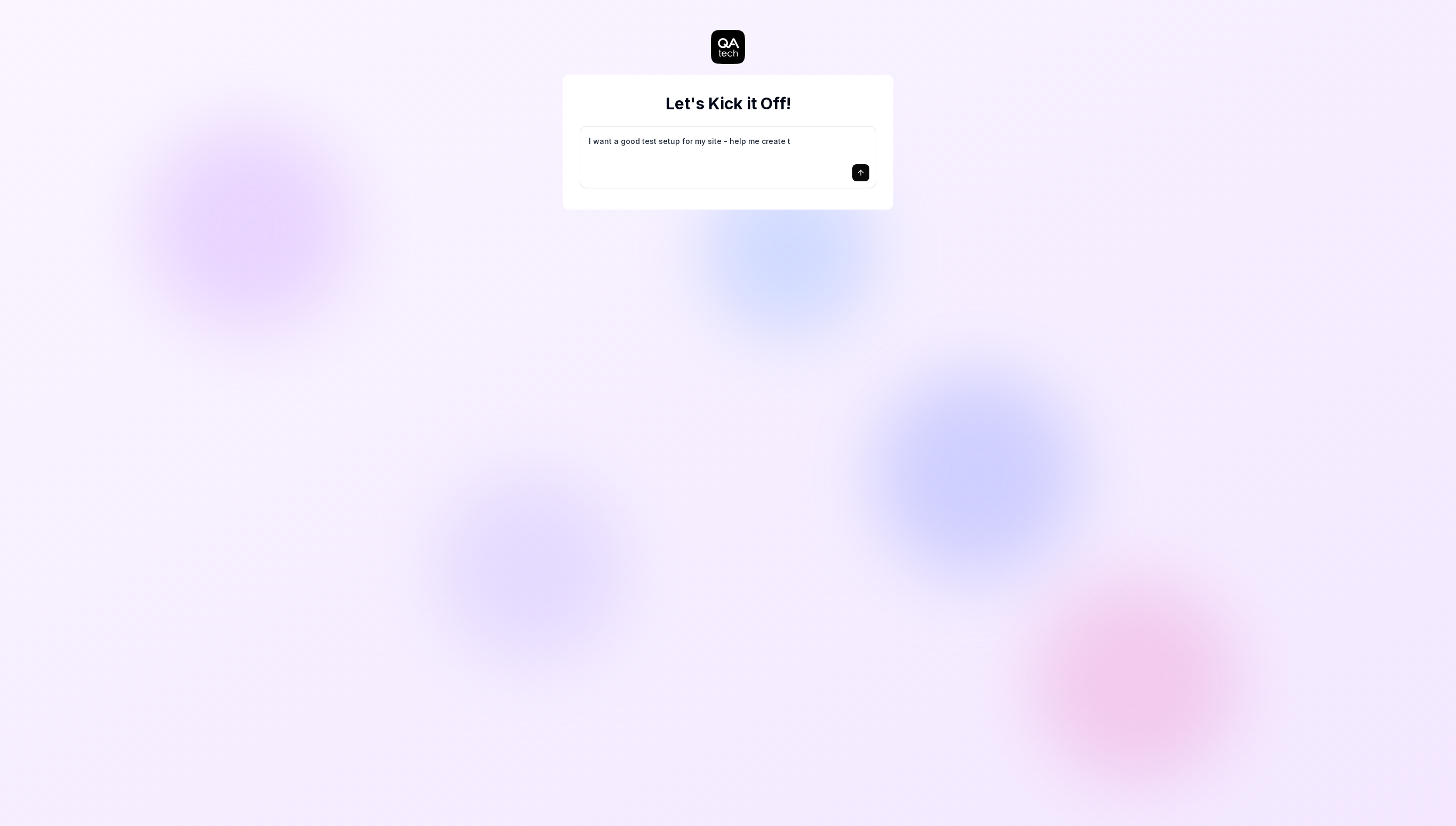
type textarea "*"
type textarea "I want a good test setup for my site - help me create th"
type textarea "*"
type textarea "I want a good test setup for my site - help me create the"
type textarea "*"
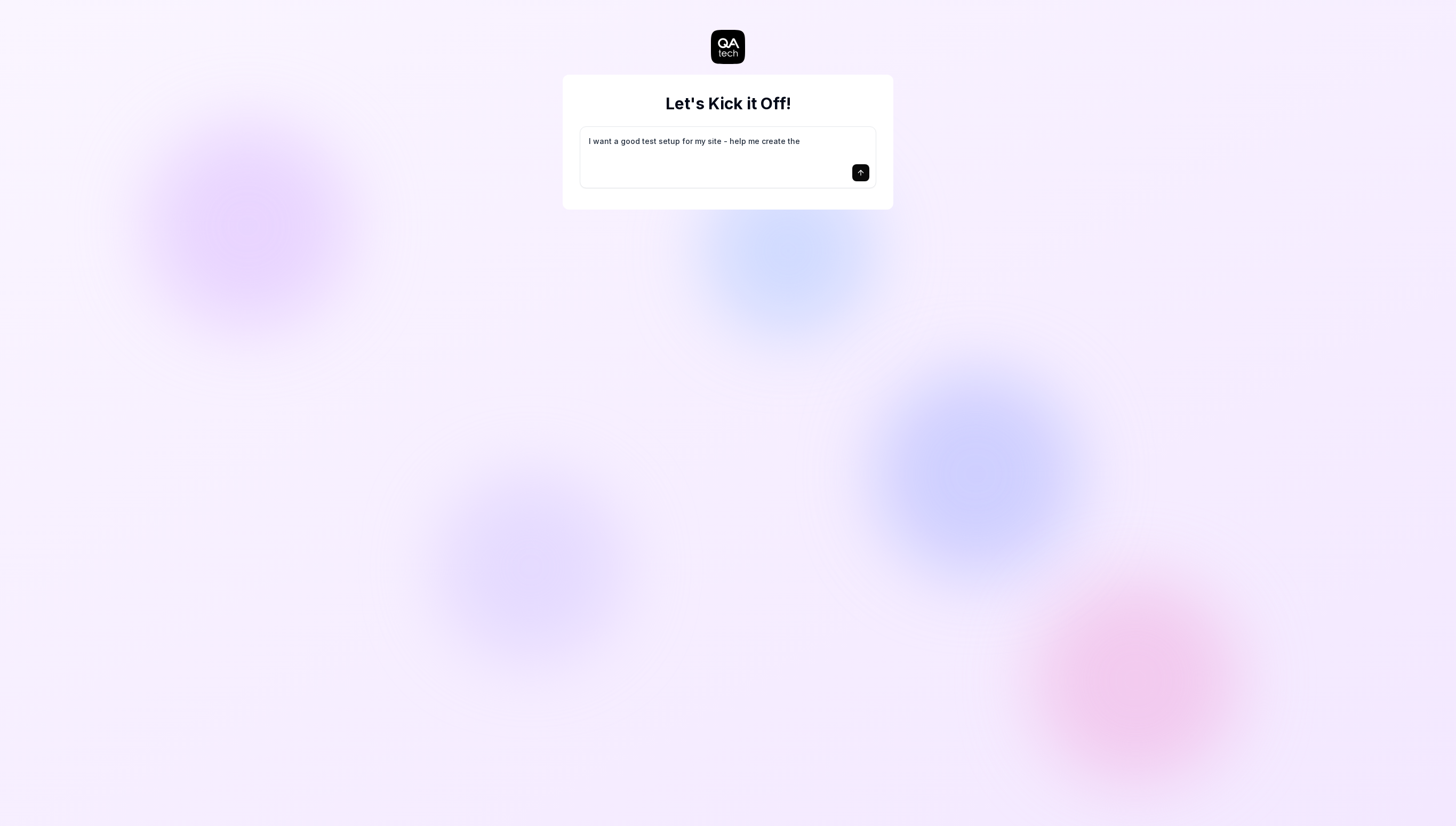
type textarea "I want a good test setup for my site - help me create the"
type textarea "*"
type textarea "I want a good test setup for my site - help me create the f"
type textarea "*"
type textarea "I want a good test setup for my site - help me create the fi"
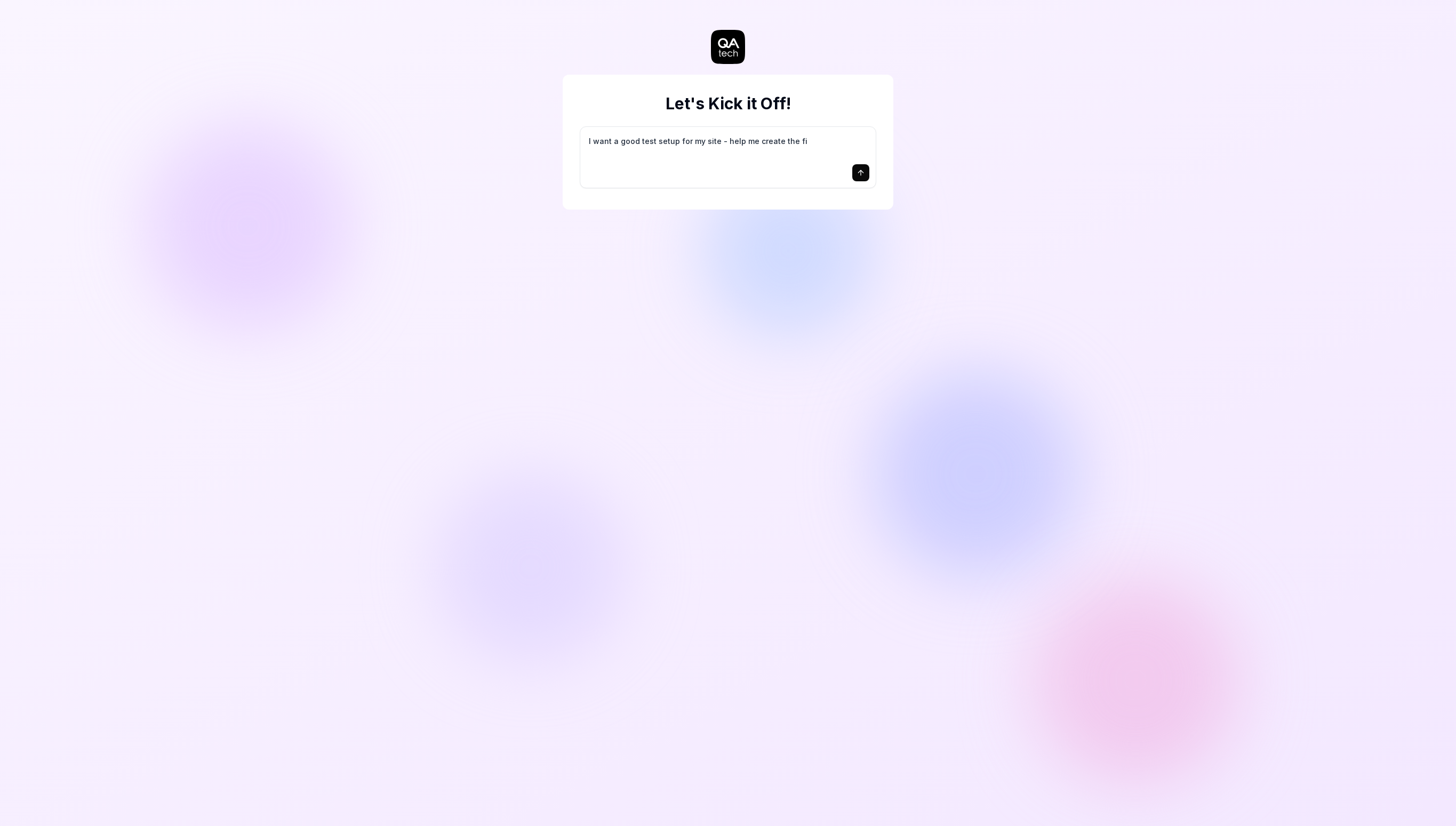
type textarea "*"
type textarea "I want a good test setup for my site - help me create the fir"
type textarea "*"
type textarea "I want a good test setup for my site - help me create the firs"
type textarea "*"
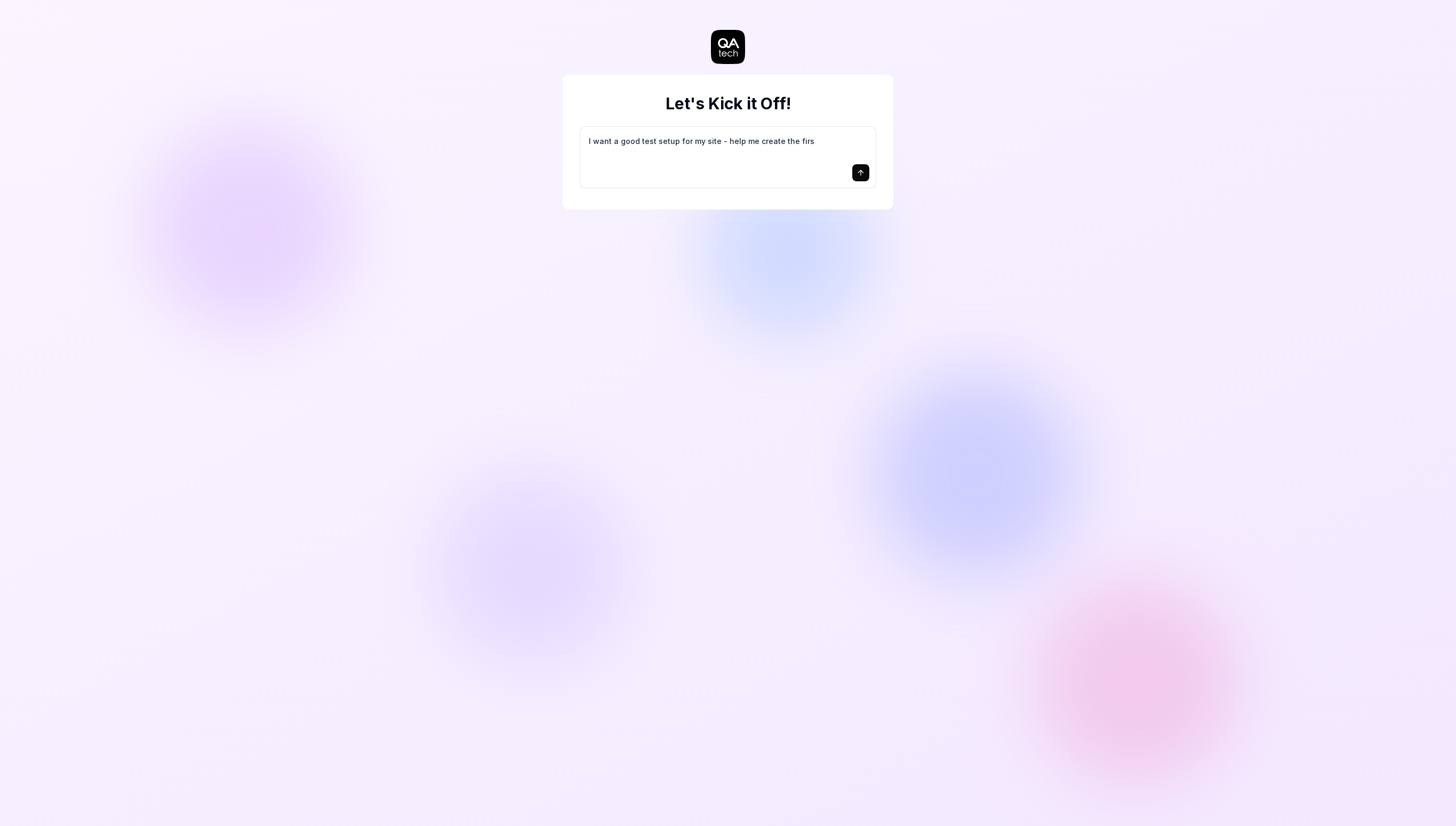
type textarea "I want a good test setup for my site - help me create the first"
type textarea "*"
type textarea "I want a good test setup for my site - help me create the first"
type textarea "*"
type textarea "I want a good test setup for my site - help me create the first 3"
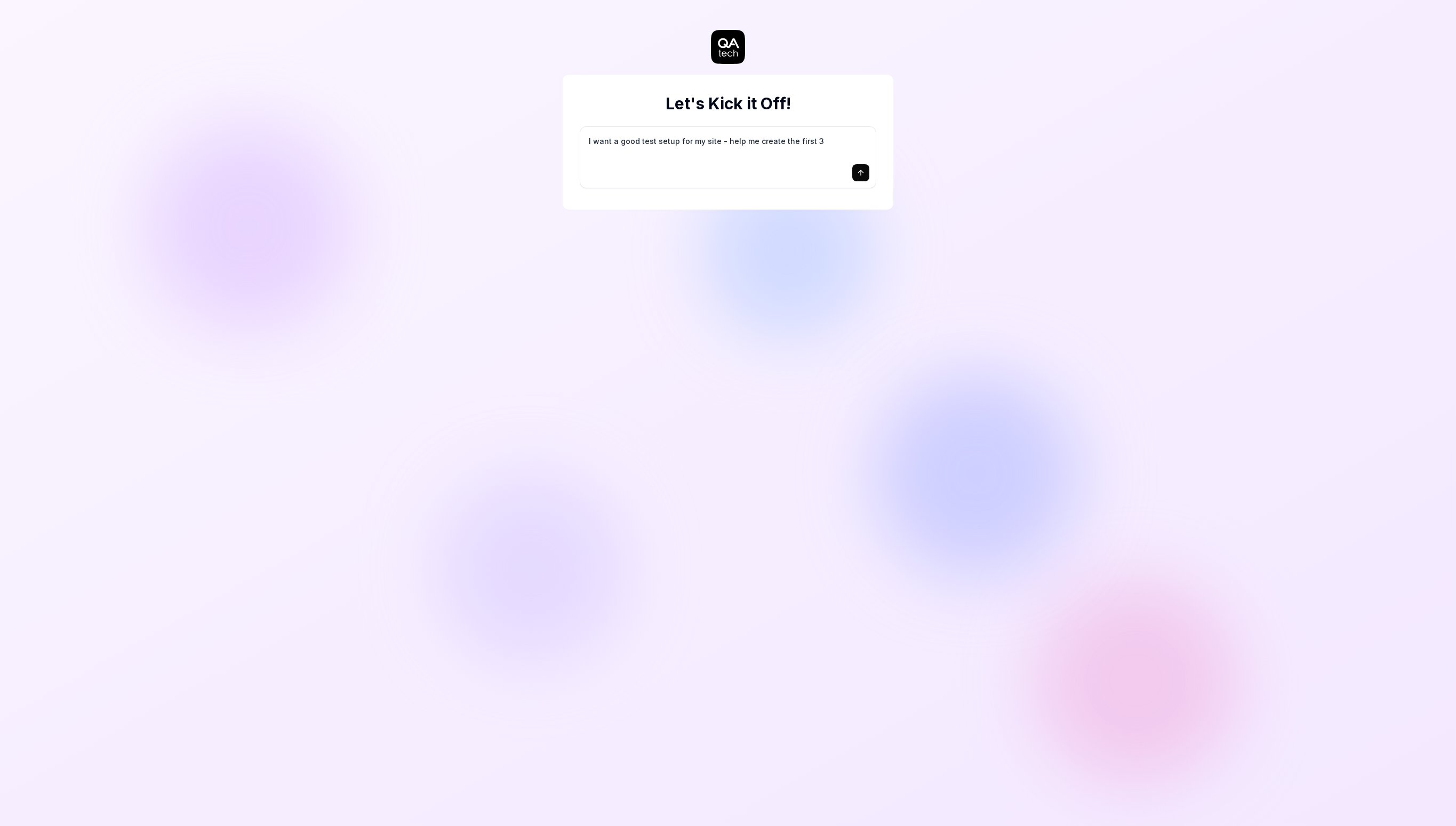
type textarea "*"
type textarea "I want a good test setup for my site - help me create the first 3-"
type textarea "*"
type textarea "I want a good test setup for my site - help me create the first 3-5"
type textarea "*"
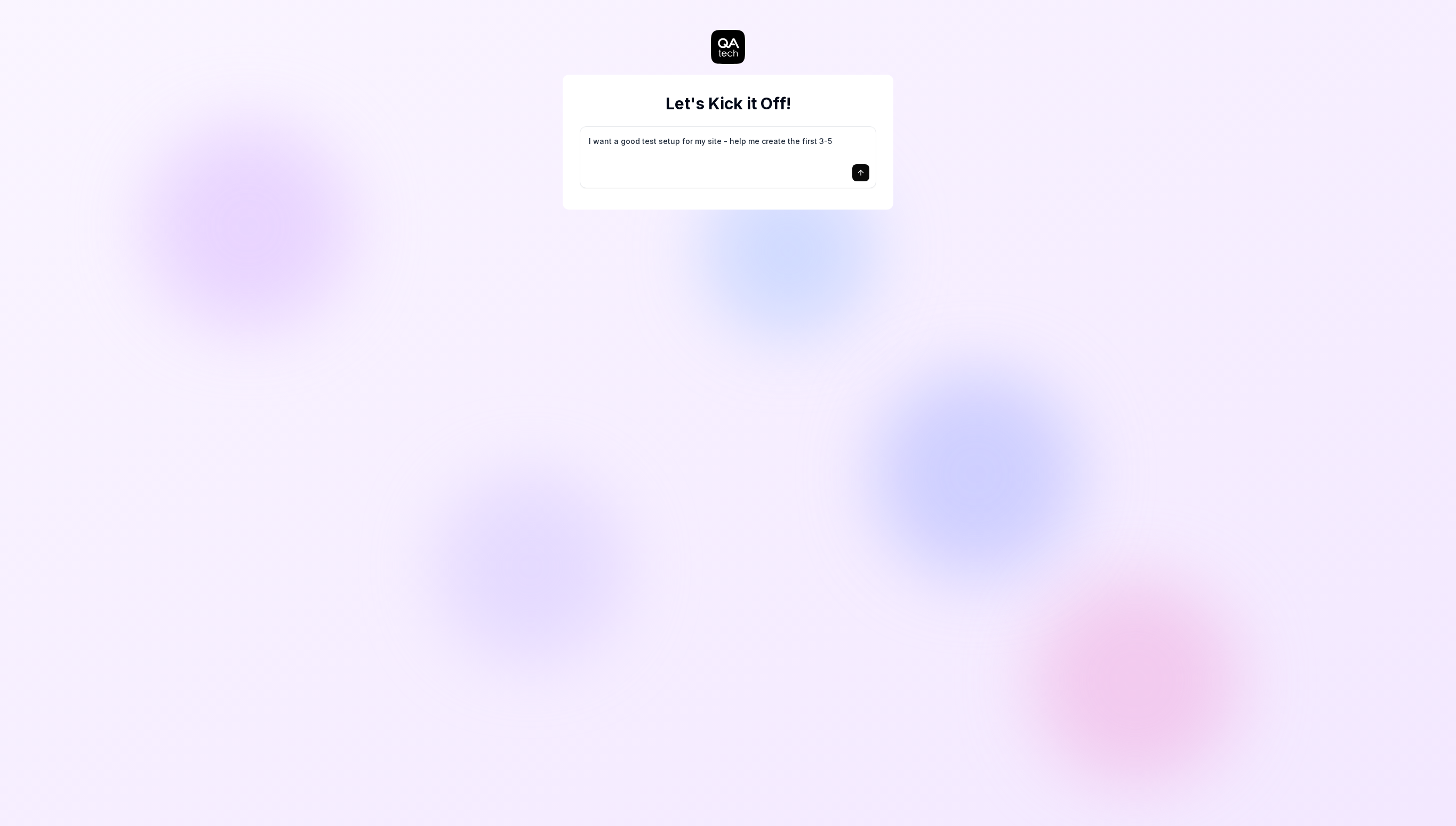
type textarea "I want a good test setup for my site - help me create the first 3-5"
type textarea "*"
type textarea "I want a good test setup for my site - help me create the first 3-5 t"
type textarea "*"
type textarea "I want a good test setup for my site - help me create the first 3-5 te"
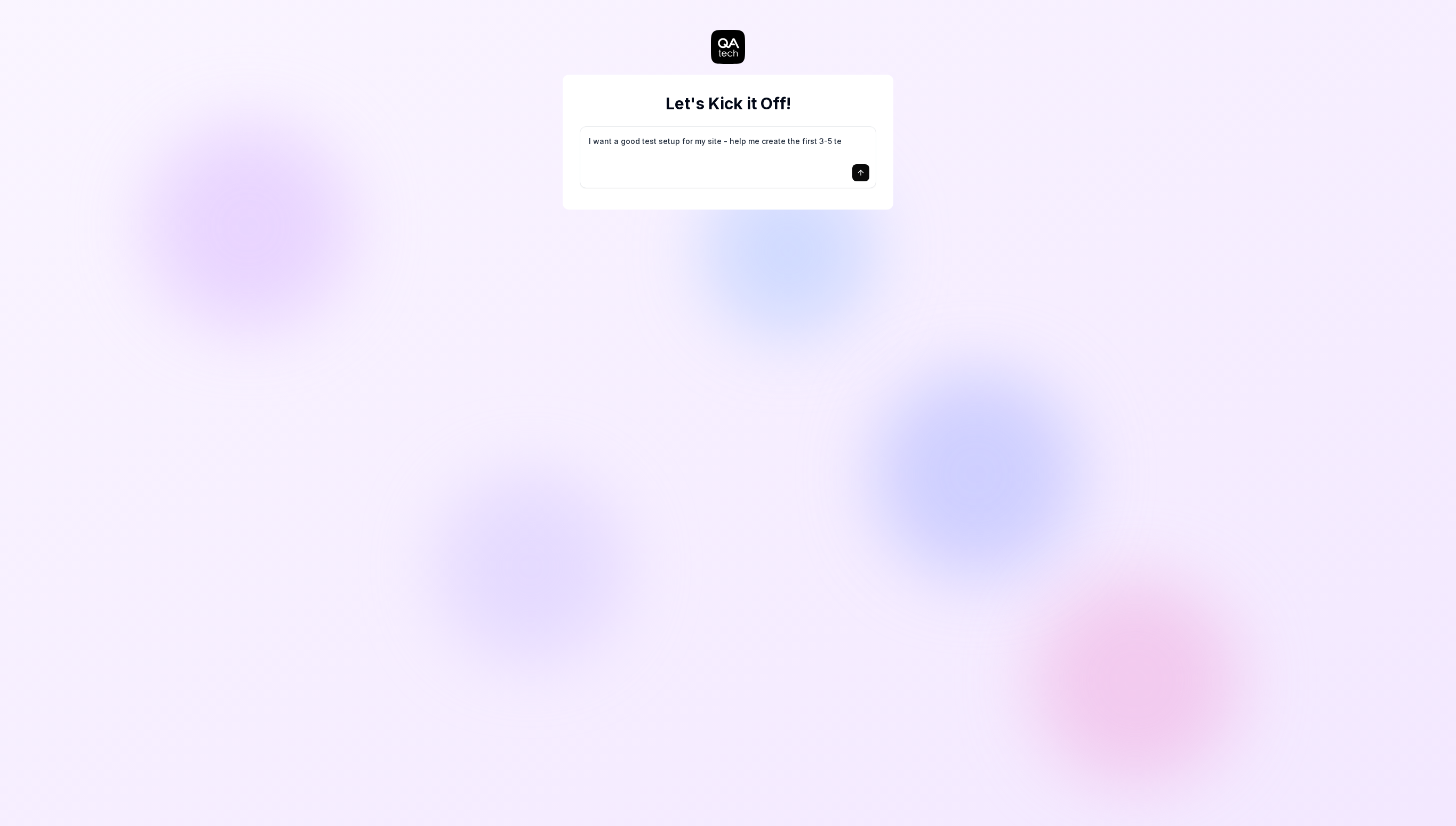
type textarea "*"
type textarea "I want a good test setup for my site - help me create the first 3-5 tes"
type textarea "*"
type textarea "I want a good test setup for my site - help me create the first 3-5 test"
type textarea "*"
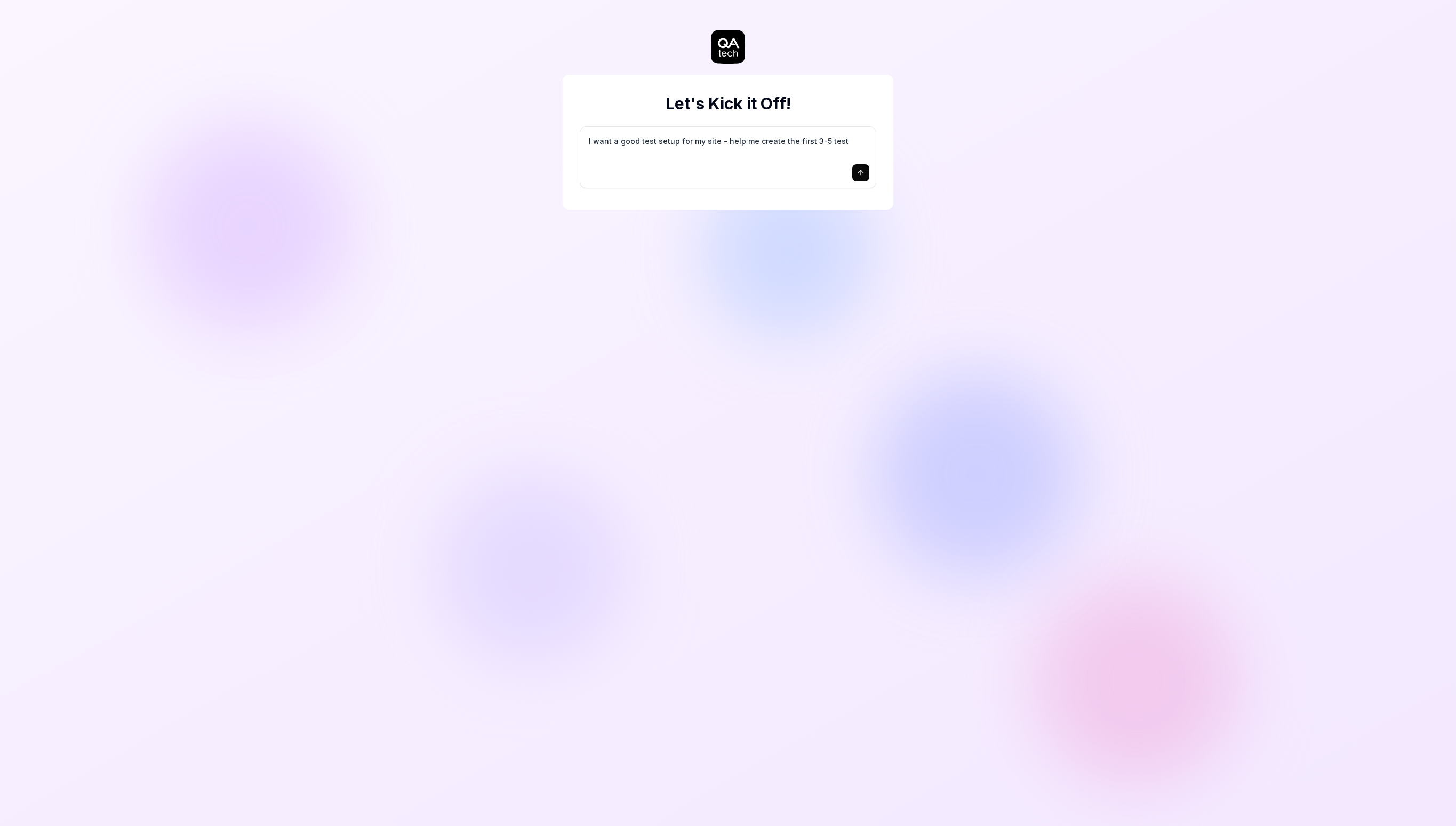
type textarea "I want a good test setup for my site - help me create the first 3-5 test"
type textarea "*"
type textarea "I want a good test setup for my site - help me create the first 3-5 test c"
type textarea "*"
type textarea "I want a good test setup for my site - help me create the first 3-5 test ca"
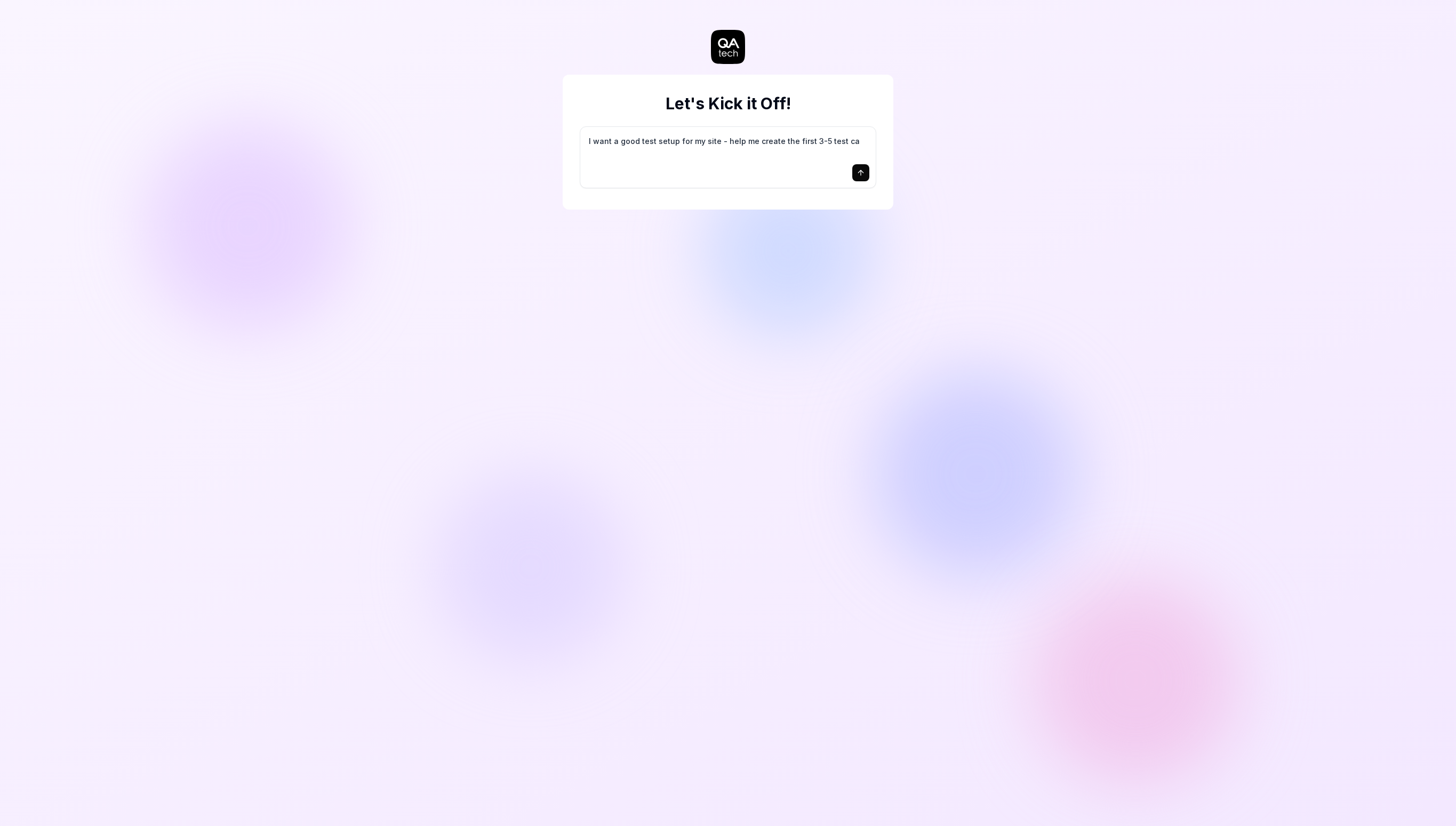
type textarea "*"
type textarea "I want a good test setup for my site - help me create the first 3-5 test cas"
type textarea "*"
type textarea "I want a good test setup for my site - help me create the first 3-5 test case"
type textarea "*"
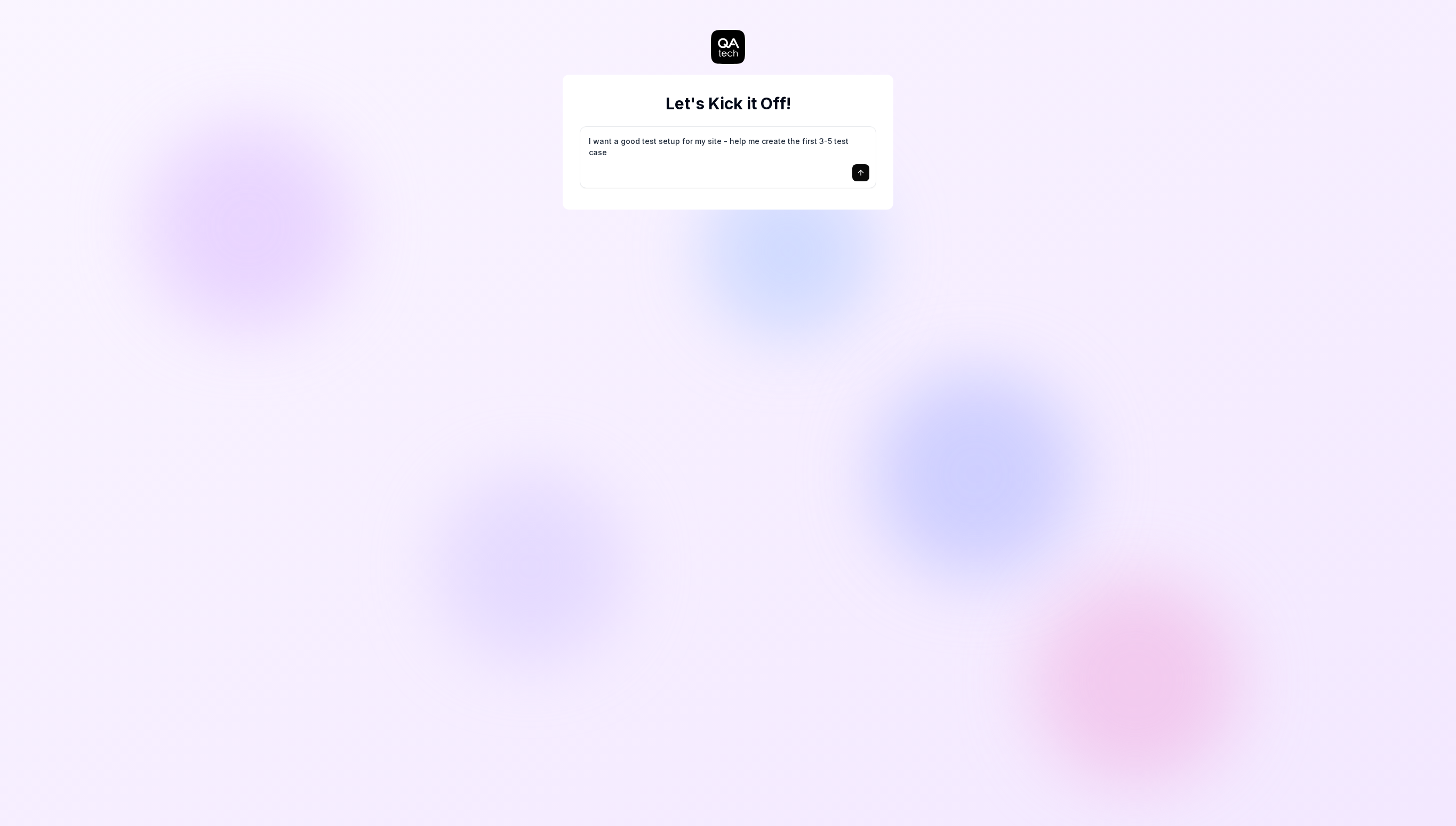
type textarea "I want a good test setup for my site - help me create the first 3-5 test cases"
click at [861, 169] on icon "submit" at bounding box center [860, 172] width 9 height 9
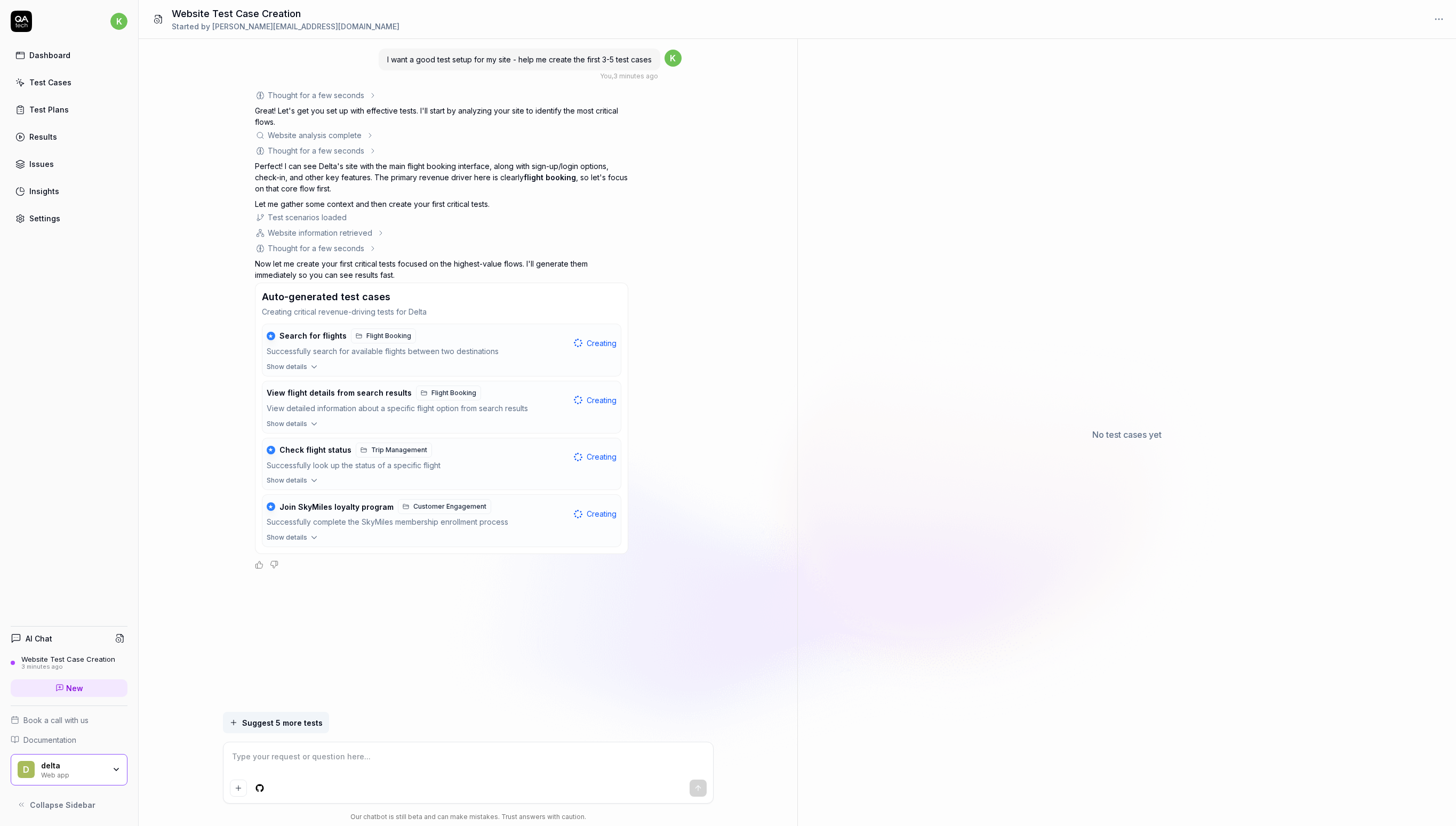
click at [36, 743] on span "Documentation" at bounding box center [49, 740] width 53 height 12
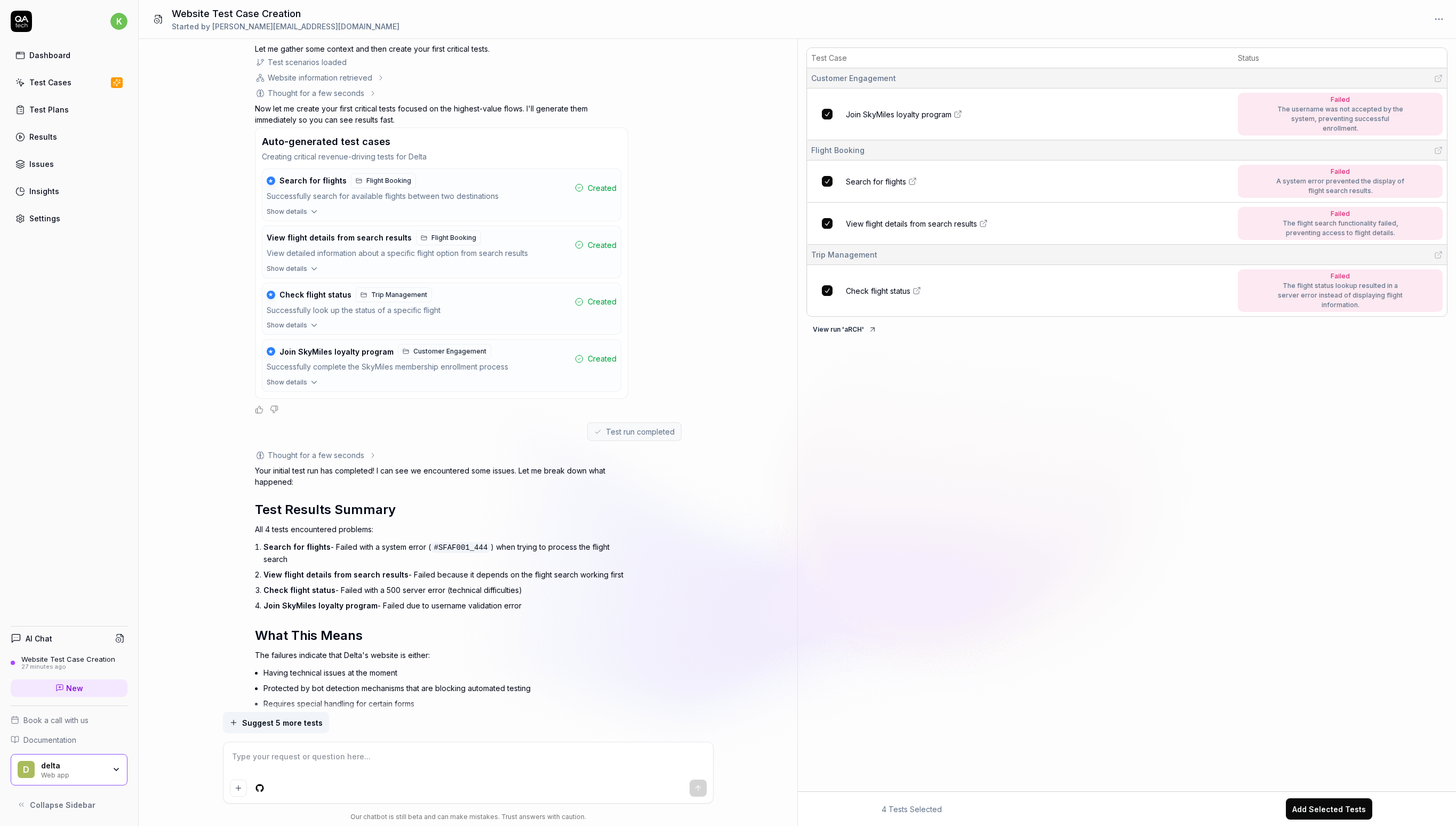
scroll to position [334, 0]
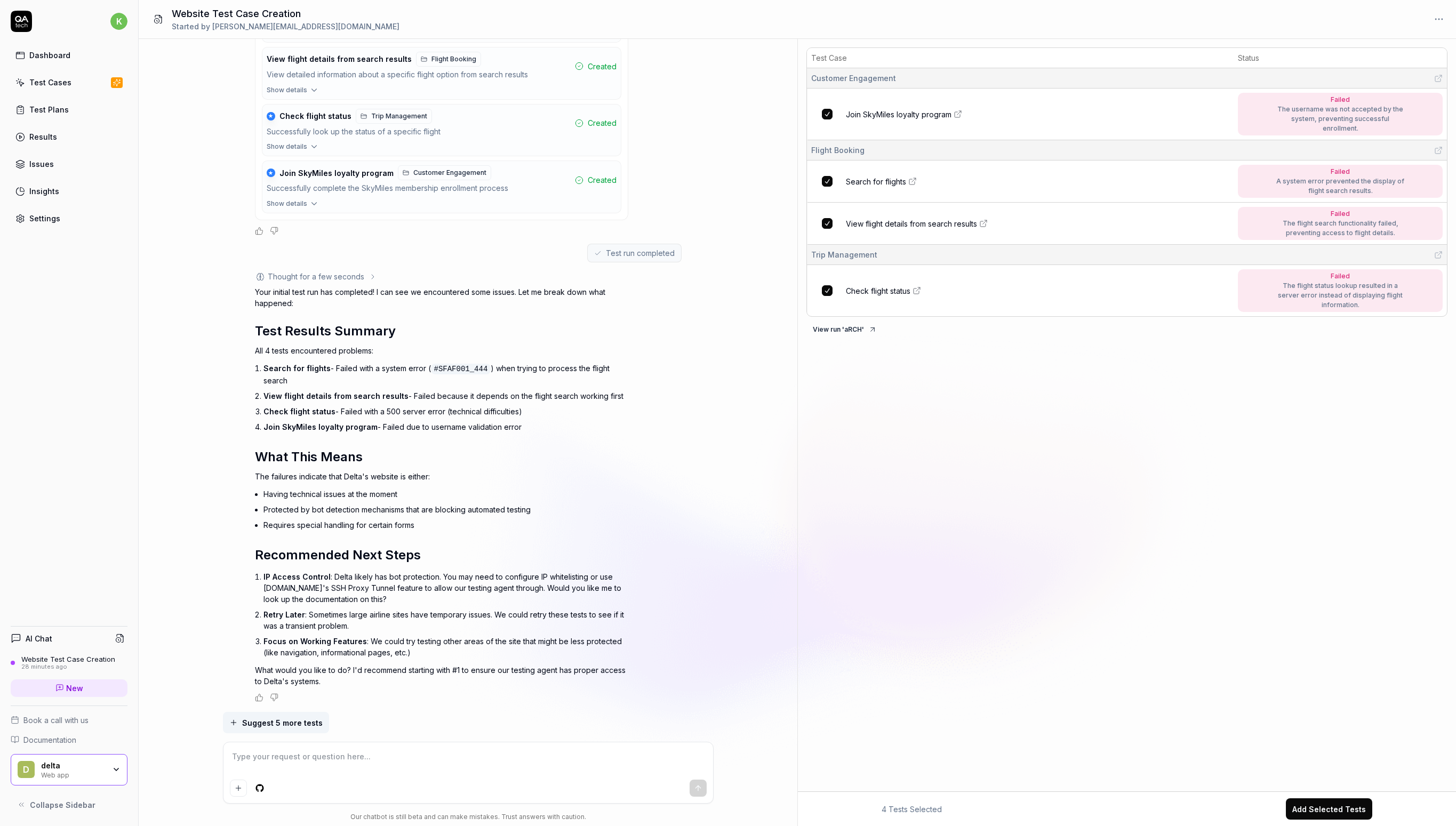
click at [1403, 123] on div "The username was not accepted by the system, preventing successful enrollment." at bounding box center [1340, 119] width 128 height 29
click at [960, 112] on icon at bounding box center [959, 113] width 4 height 4
type textarea "*"
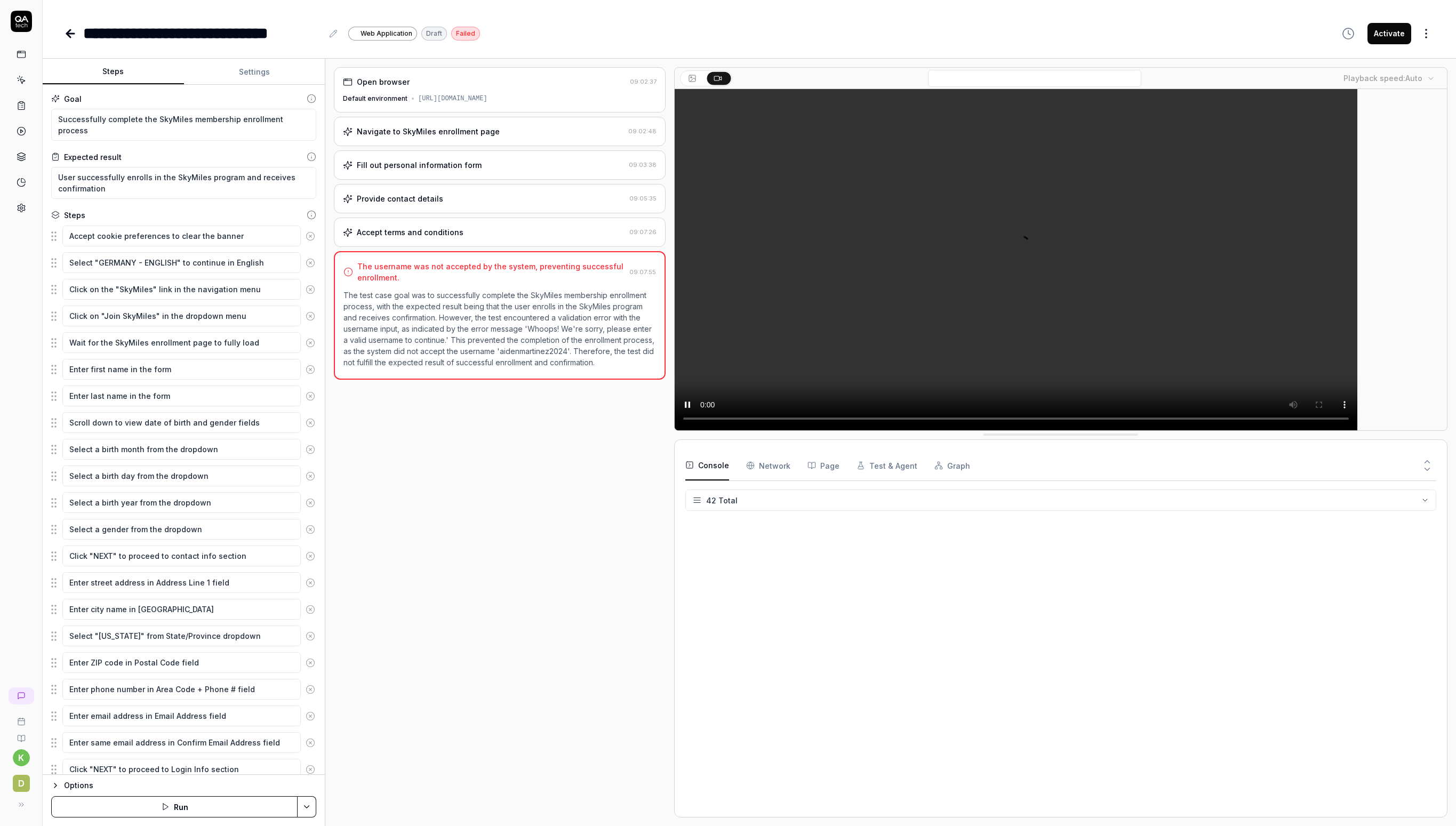
scroll to position [777, 0]
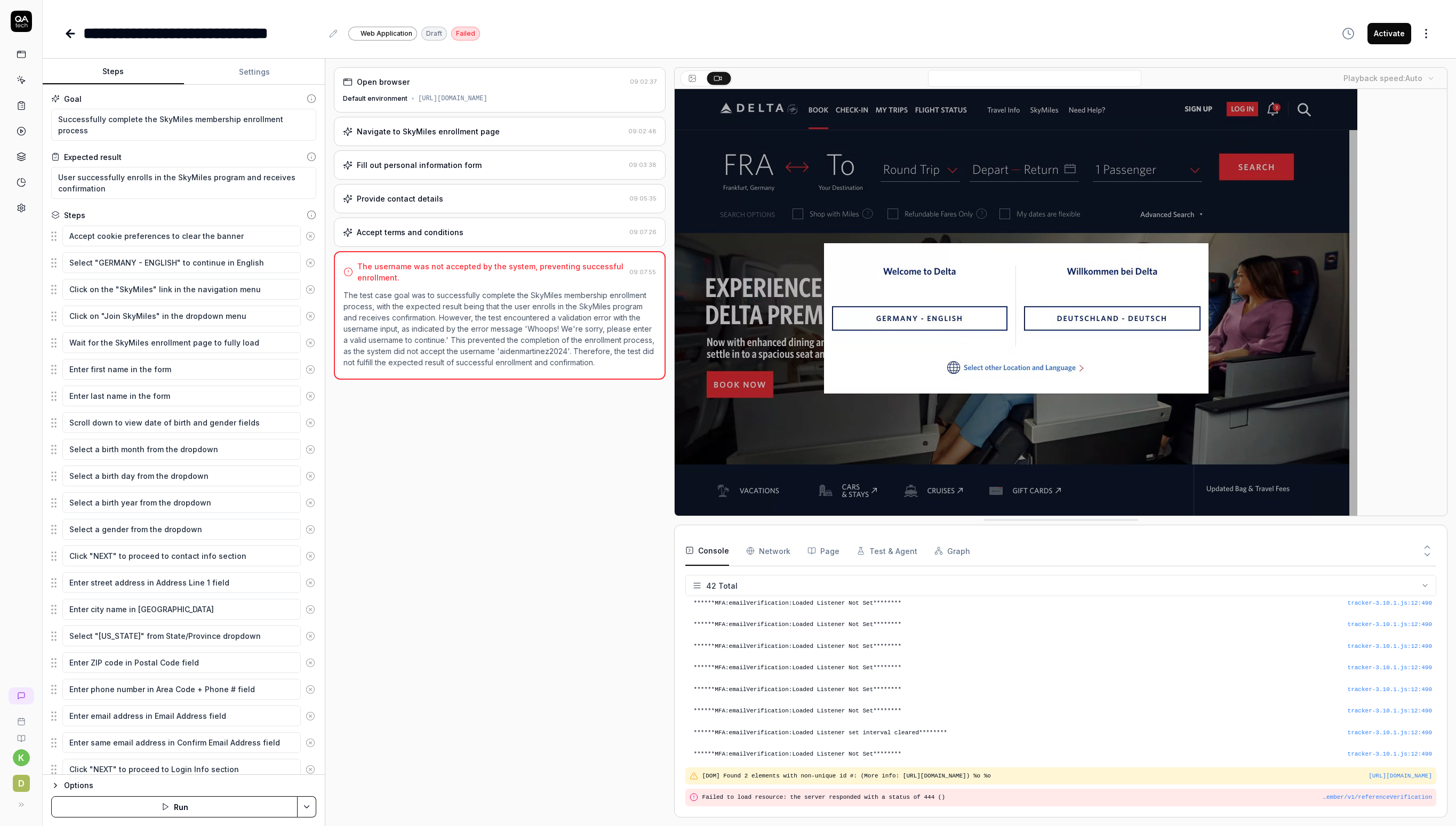
click at [1440, 30] on div "**********" at bounding box center [749, 22] width 1413 height 45
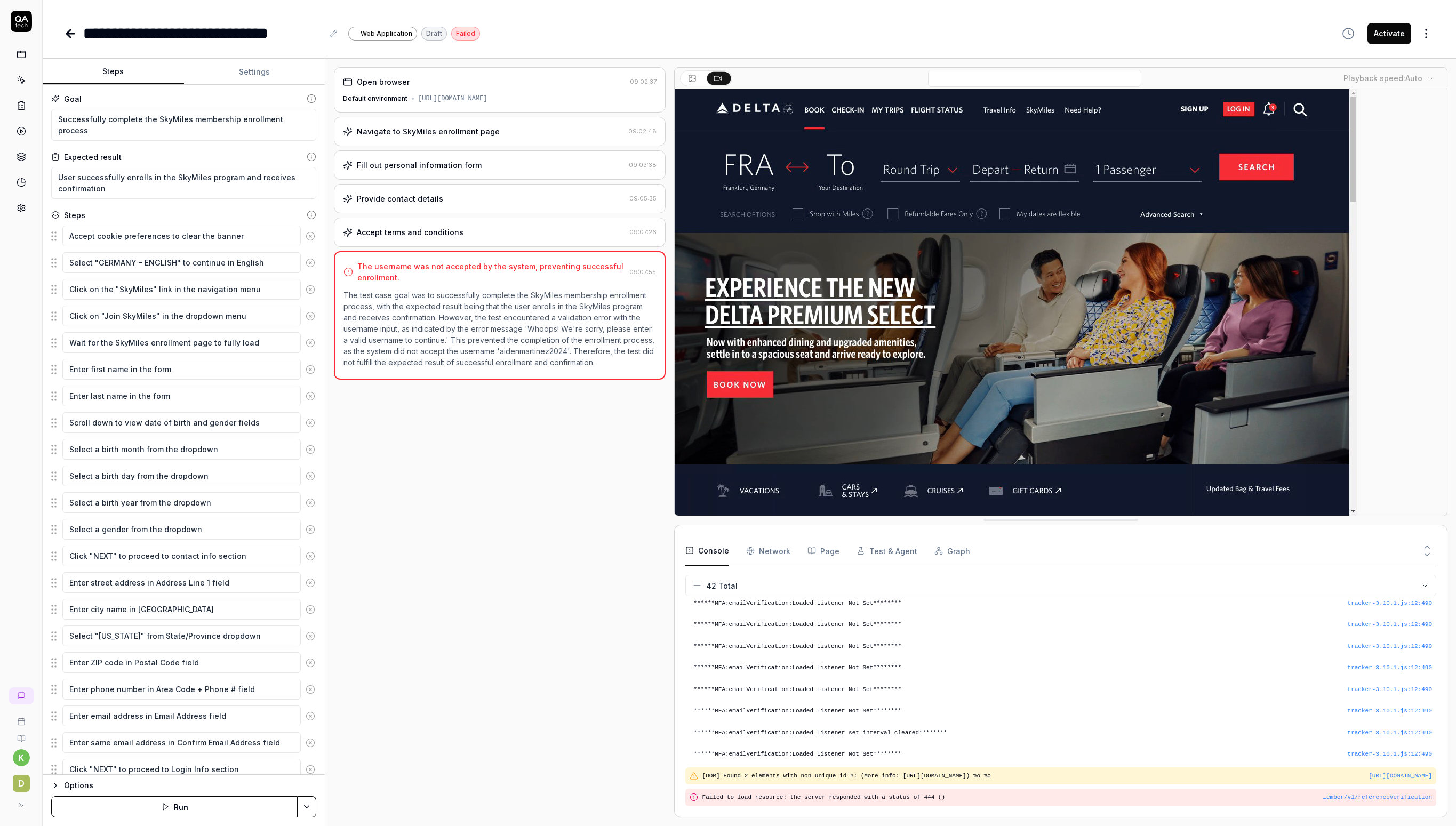
click at [1429, 30] on html "**********" at bounding box center [728, 413] width 1456 height 826
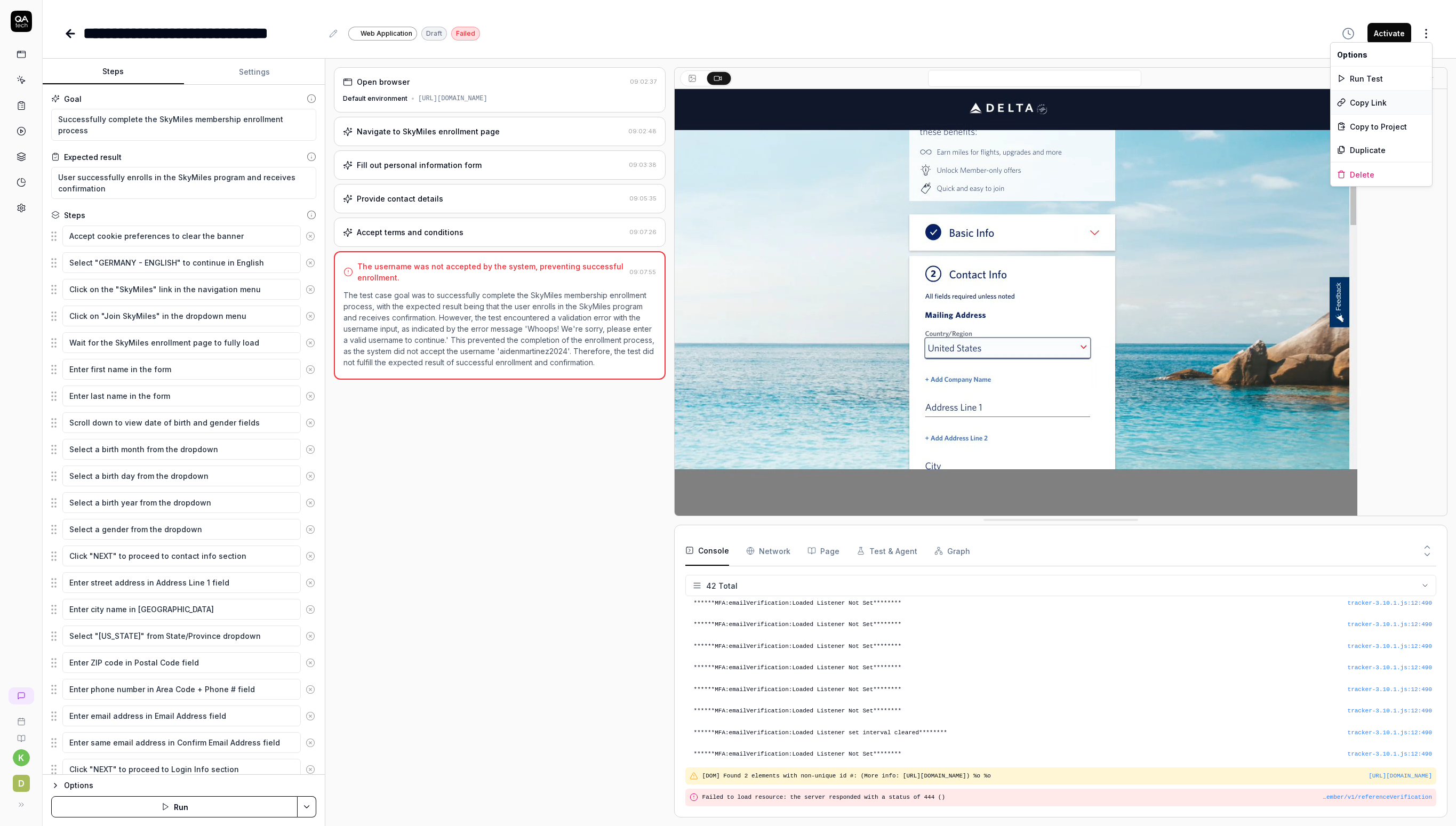
click at [1368, 103] on div "Copy Link" at bounding box center [1381, 103] width 102 height 23
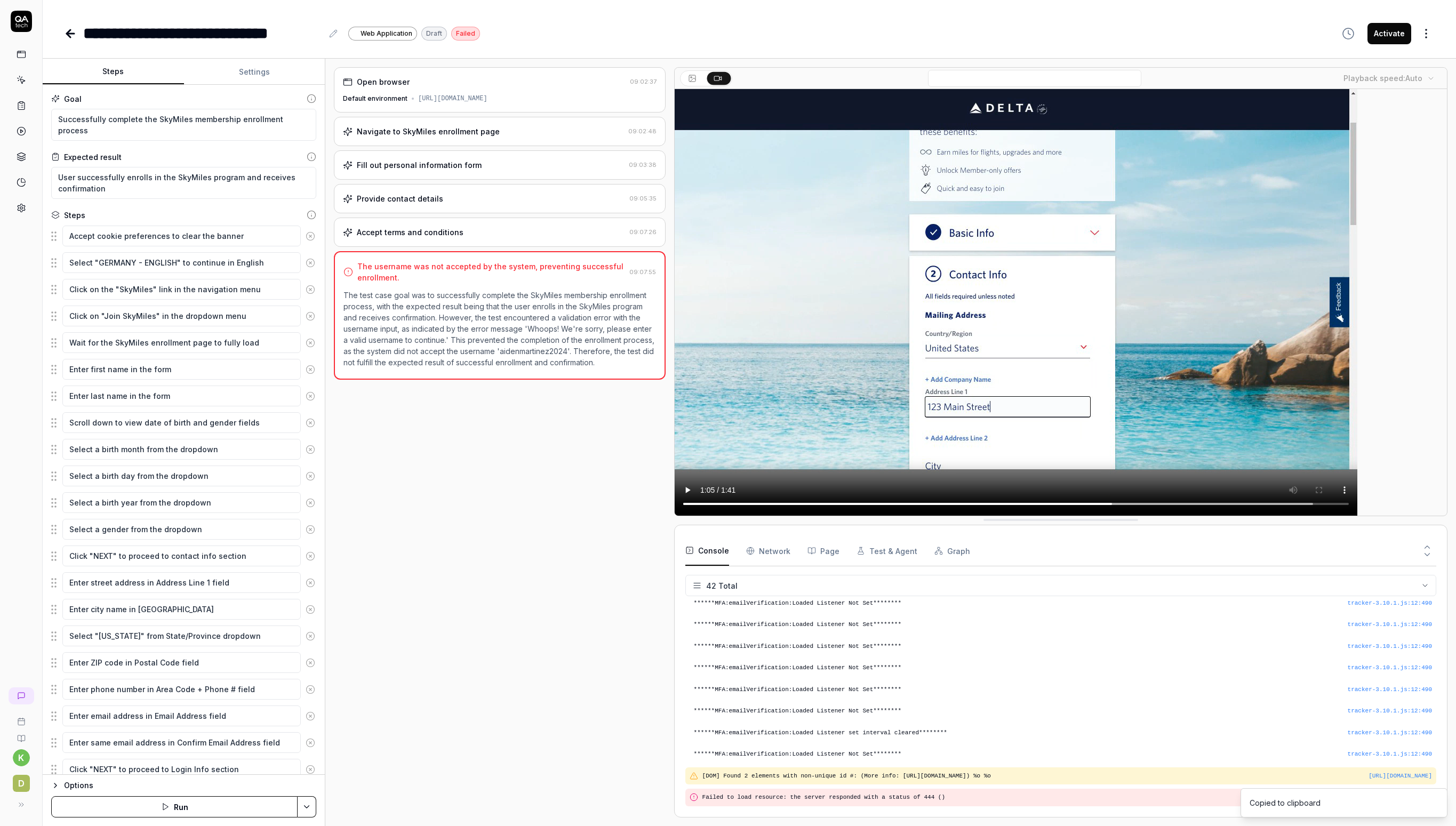
type textarea "*"
